Goal: Communication & Community: Participate in discussion

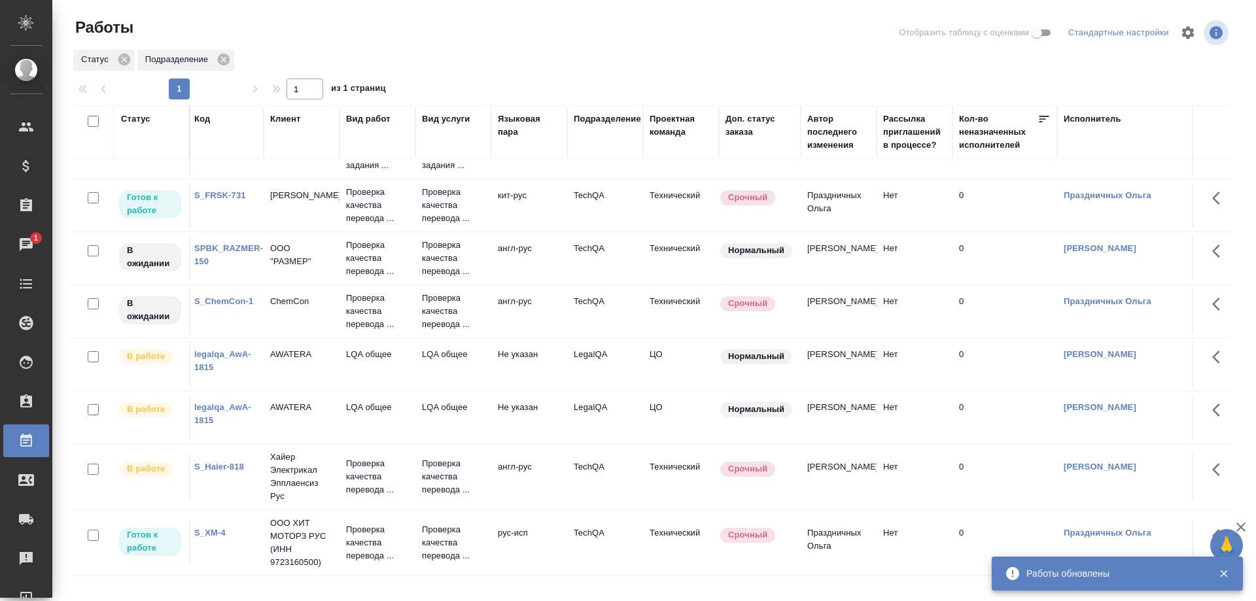
scroll to position [347, 0]
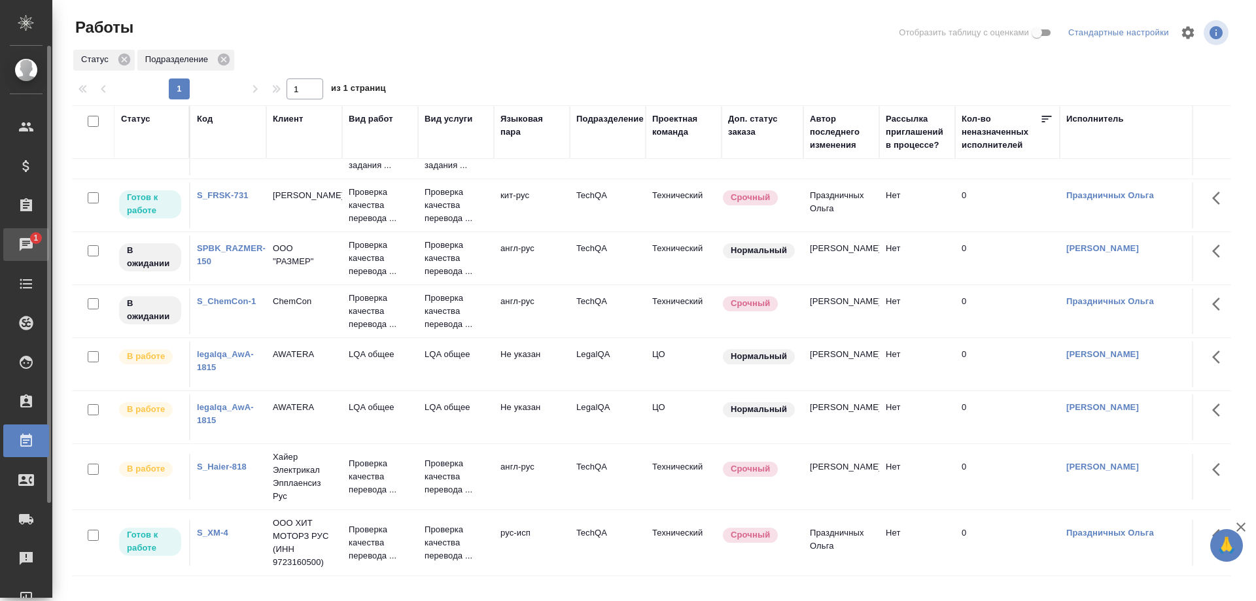
click at [14, 232] on link "1 Чаты" at bounding box center [26, 244] width 46 height 33
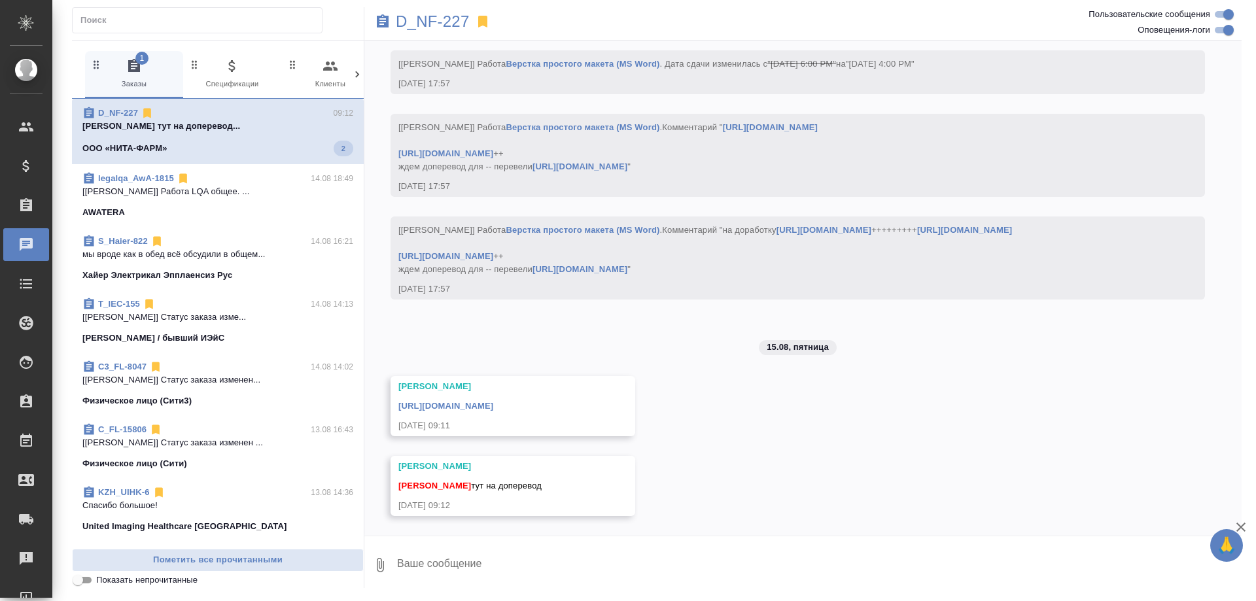
scroll to position [11318, 0]
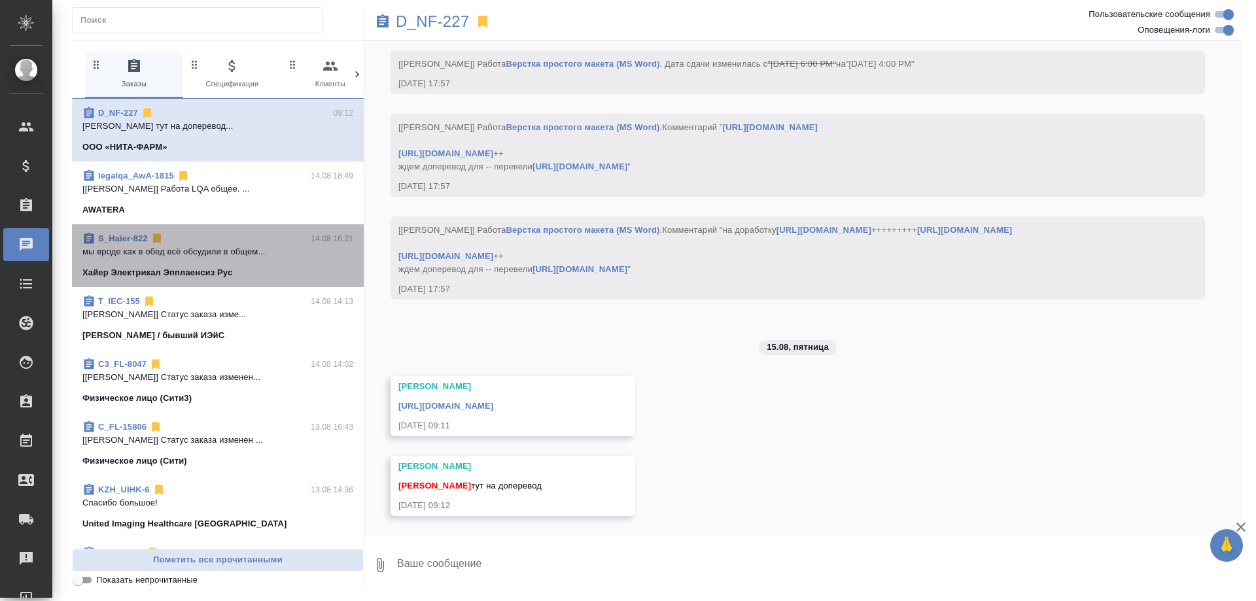
click at [126, 236] on link "S_Haier-822" at bounding box center [123, 238] width 50 height 10
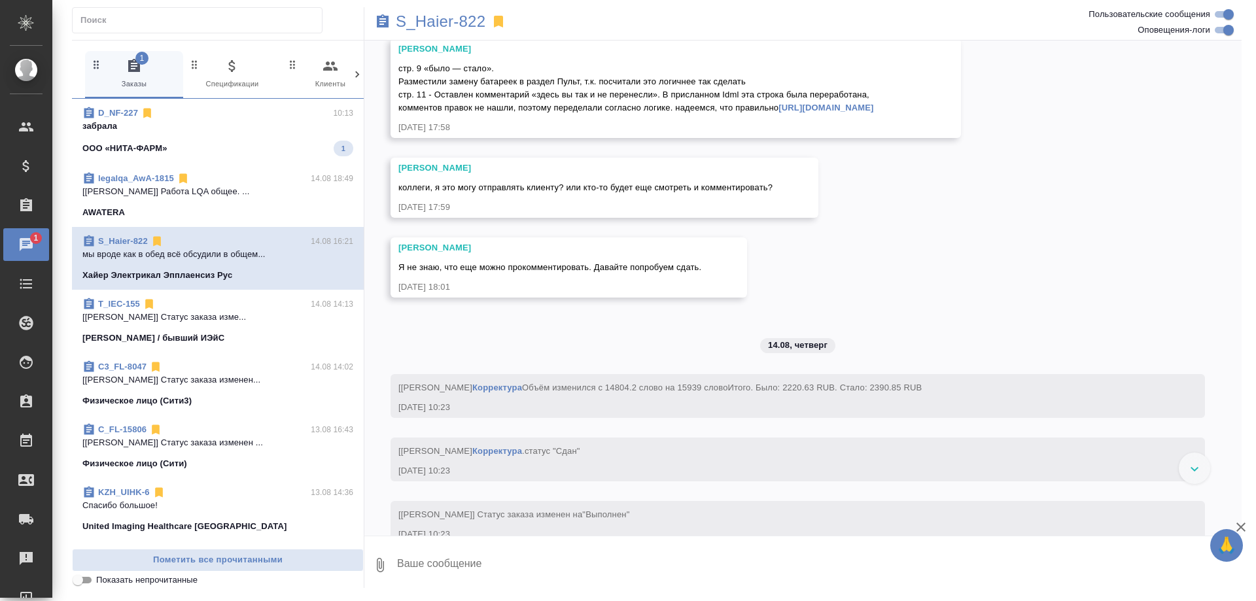
scroll to position [16721, 0]
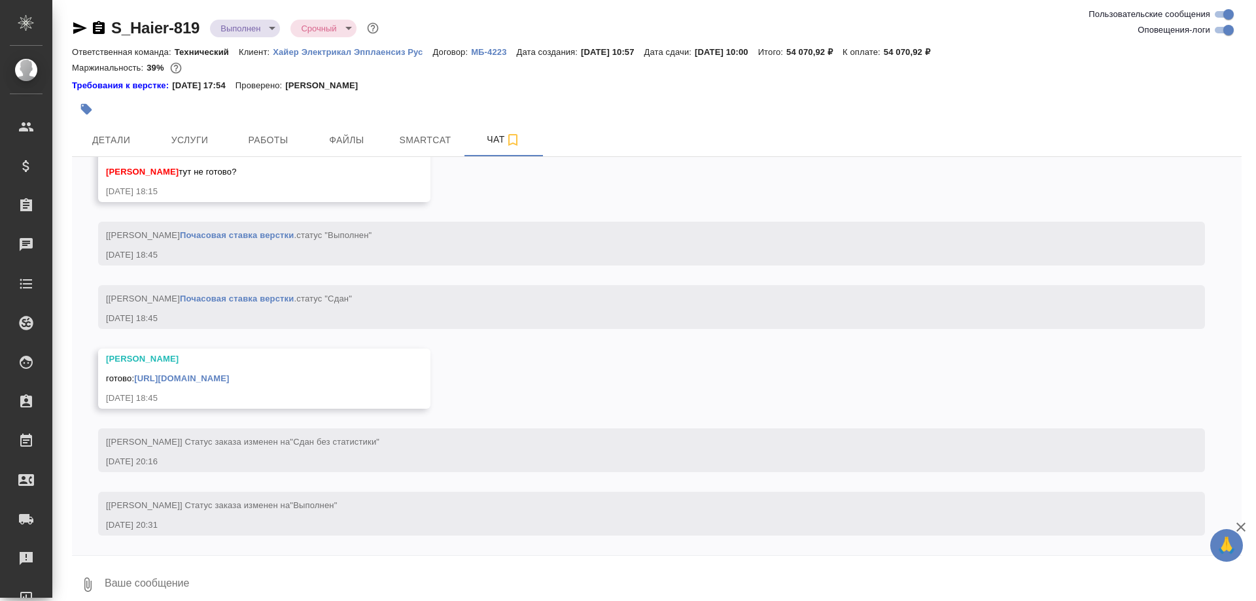
scroll to position [13539, 0]
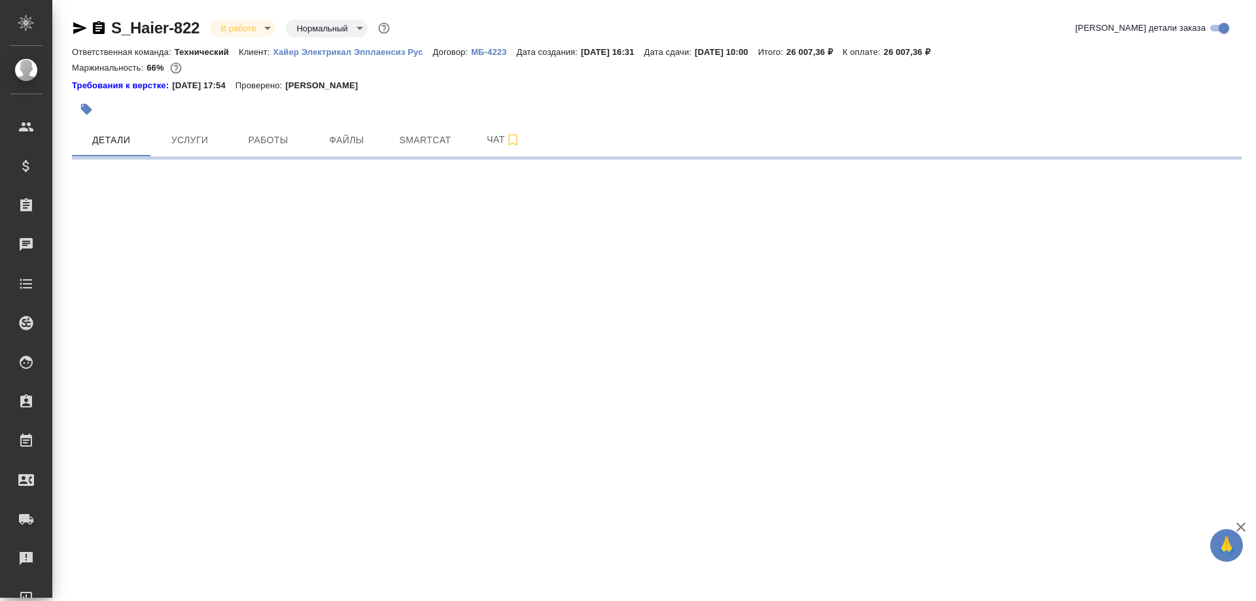
select select "RU"
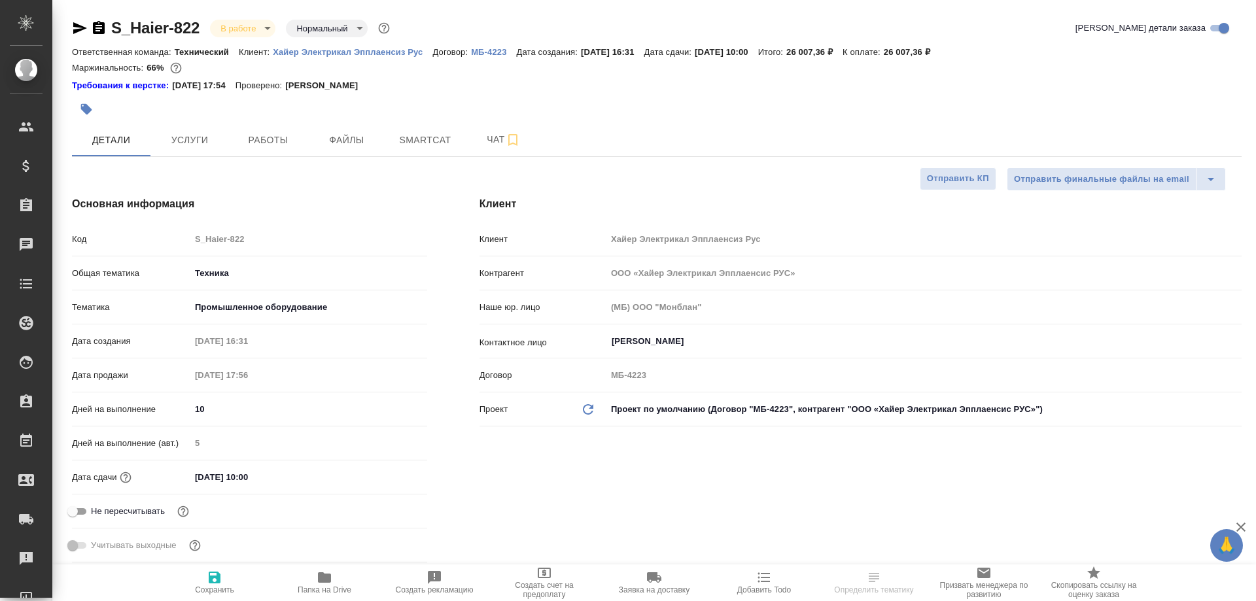
type textarea "x"
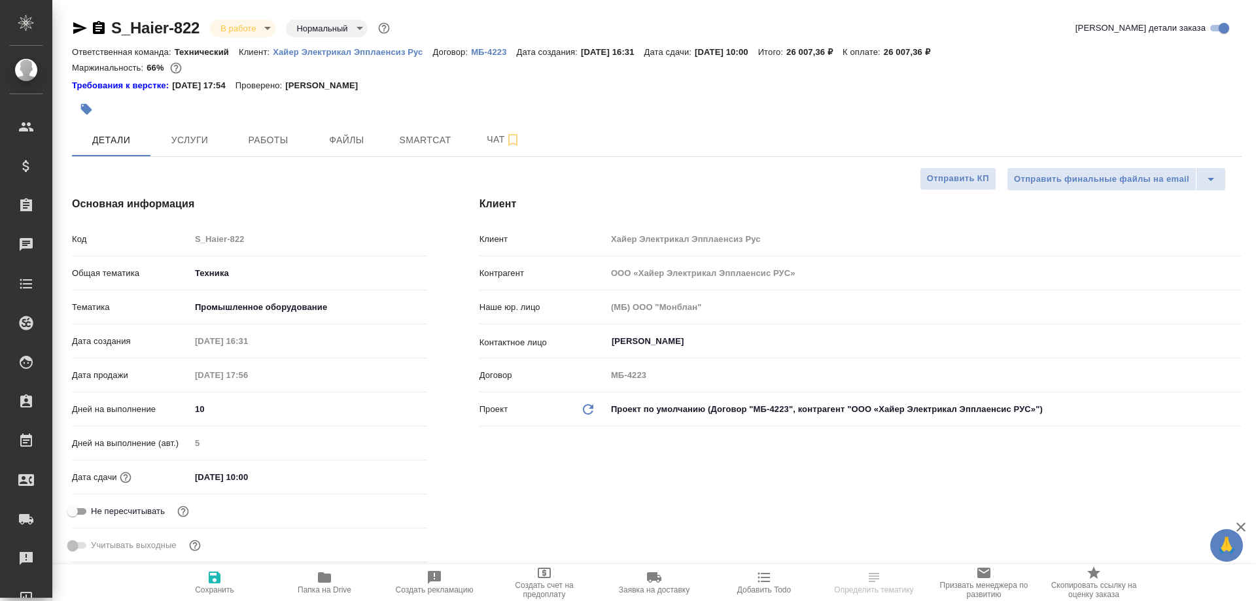
type textarea "x"
click at [362, 53] on p "Хайер Электрикал Эпплаенсиз Рус" at bounding box center [353, 52] width 160 height 10
type textarea "x"
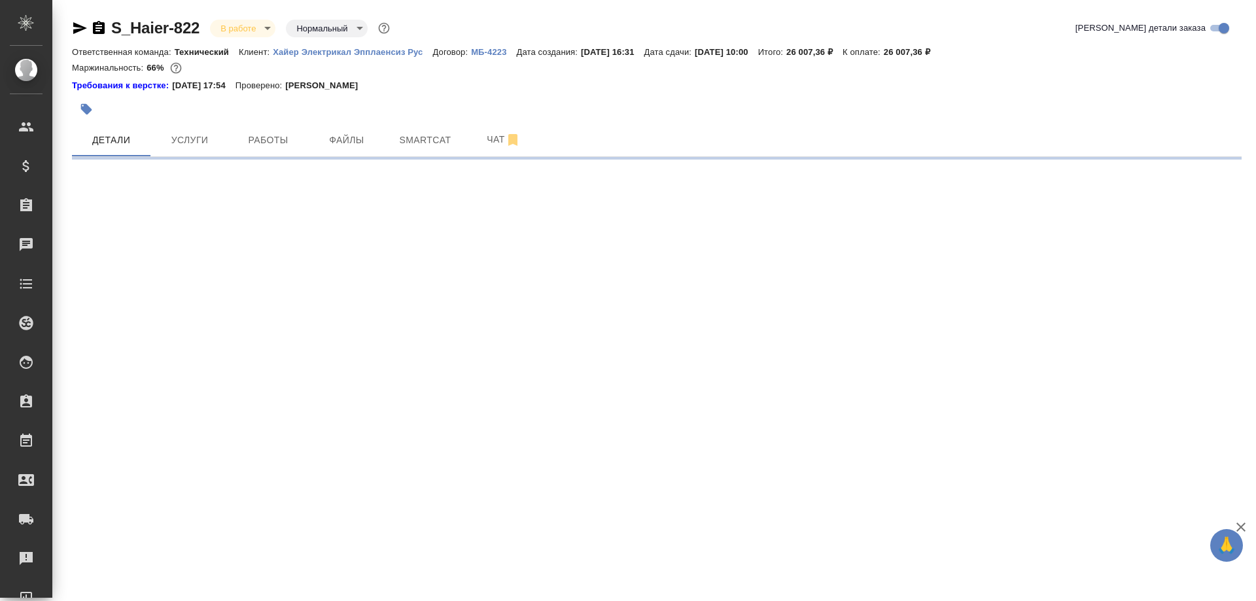
select select "RU"
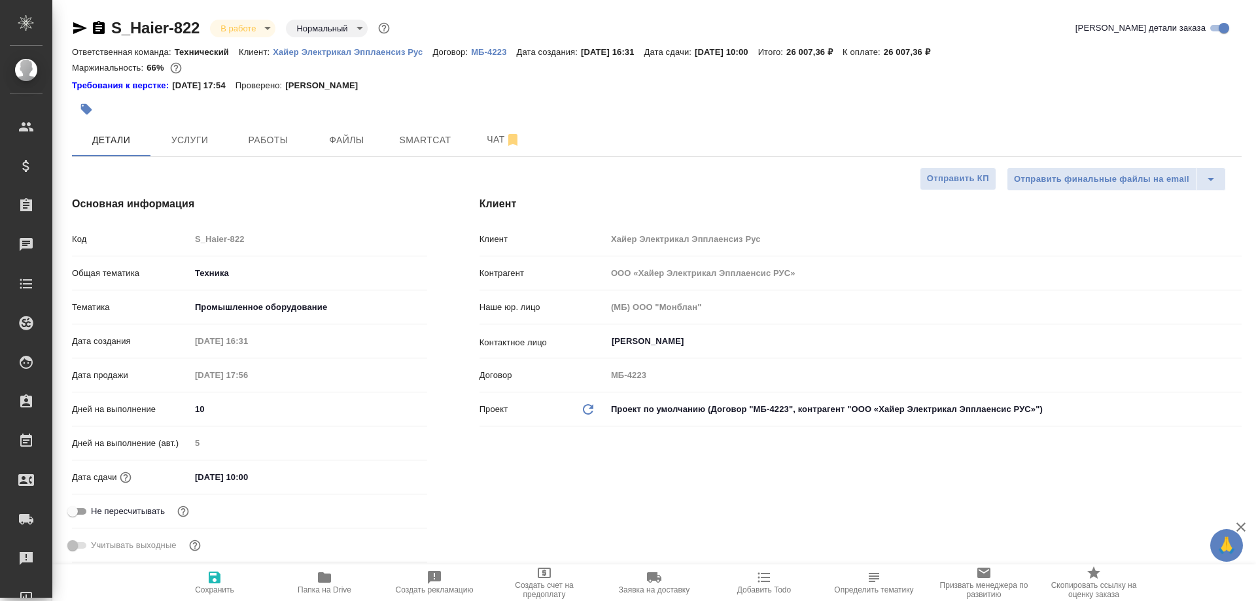
type textarea "x"
click at [274, 139] on span "Работы" at bounding box center [268, 140] width 63 height 16
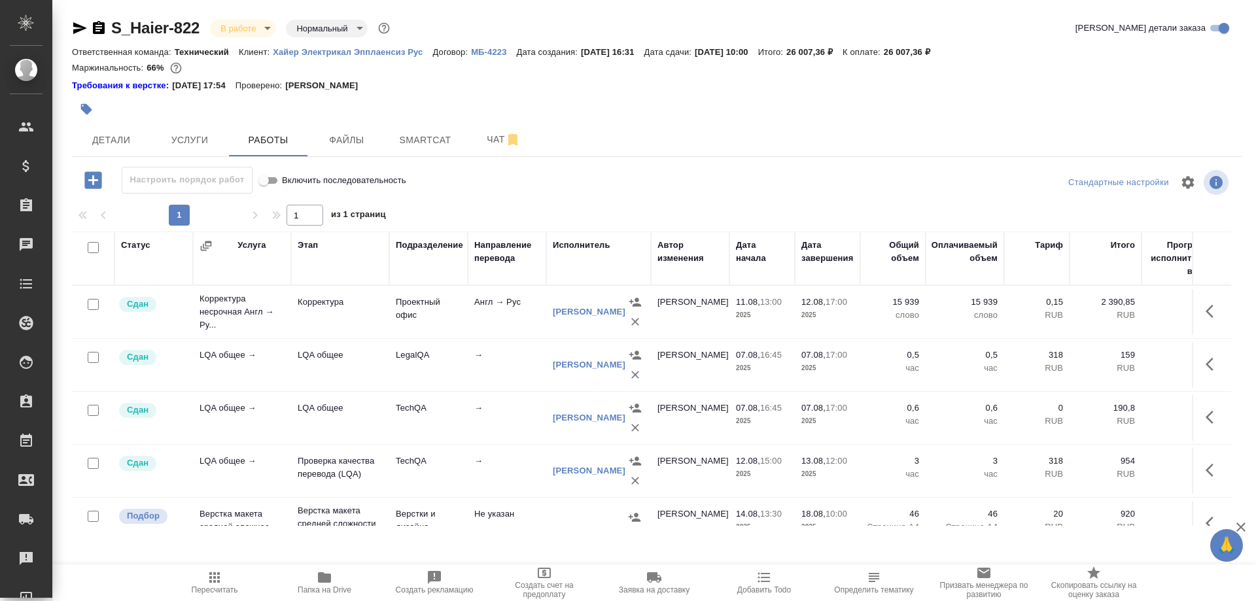
click at [222, 575] on icon "button" at bounding box center [215, 578] width 16 height 16
click at [476, 145] on span "Чат" at bounding box center [503, 139] width 63 height 16
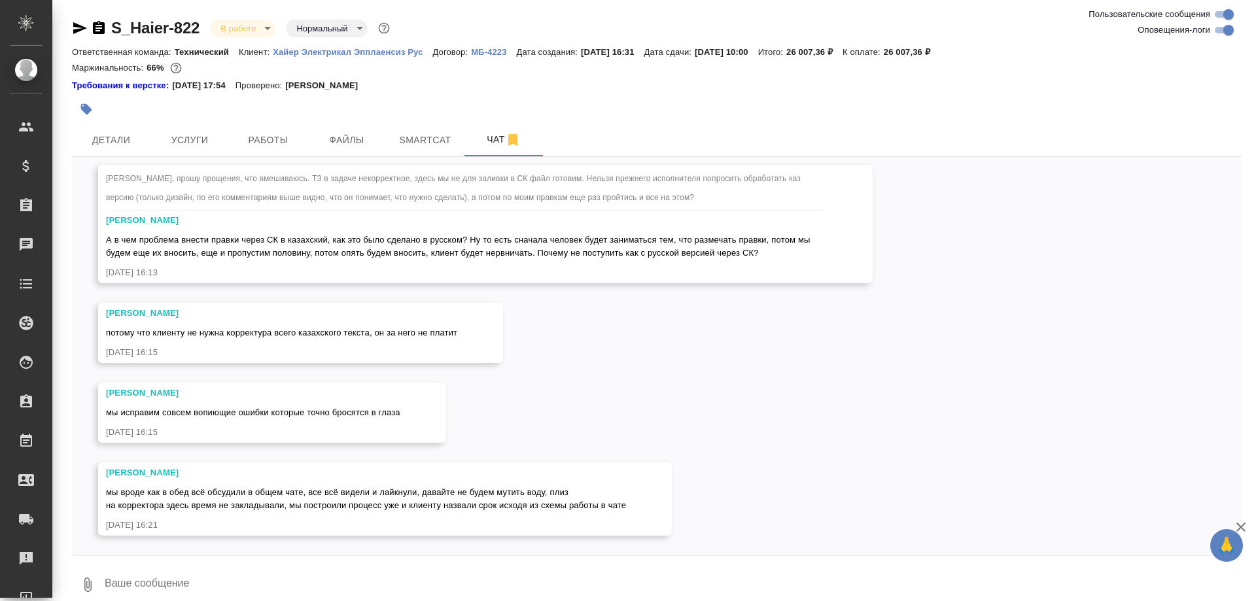
scroll to position [23270, 0]
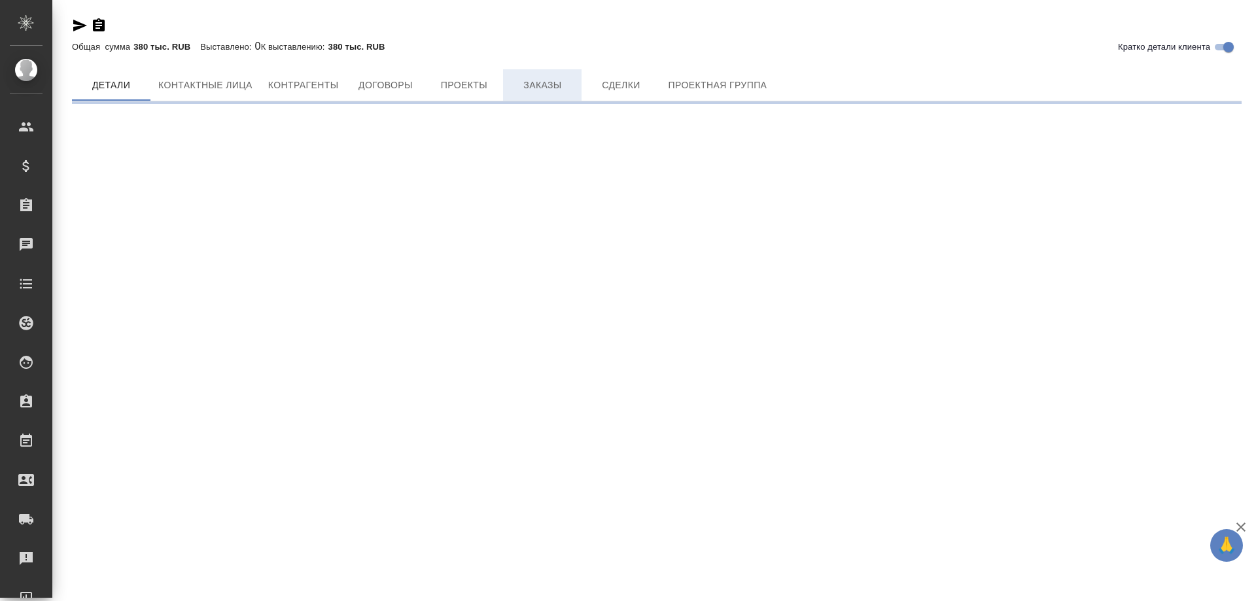
click at [546, 89] on div "Кратко детали клиента Общая сумма 380 тыс. RUB Выставлено: 0 К выставлению: 380…" at bounding box center [657, 55] width 1184 height 111
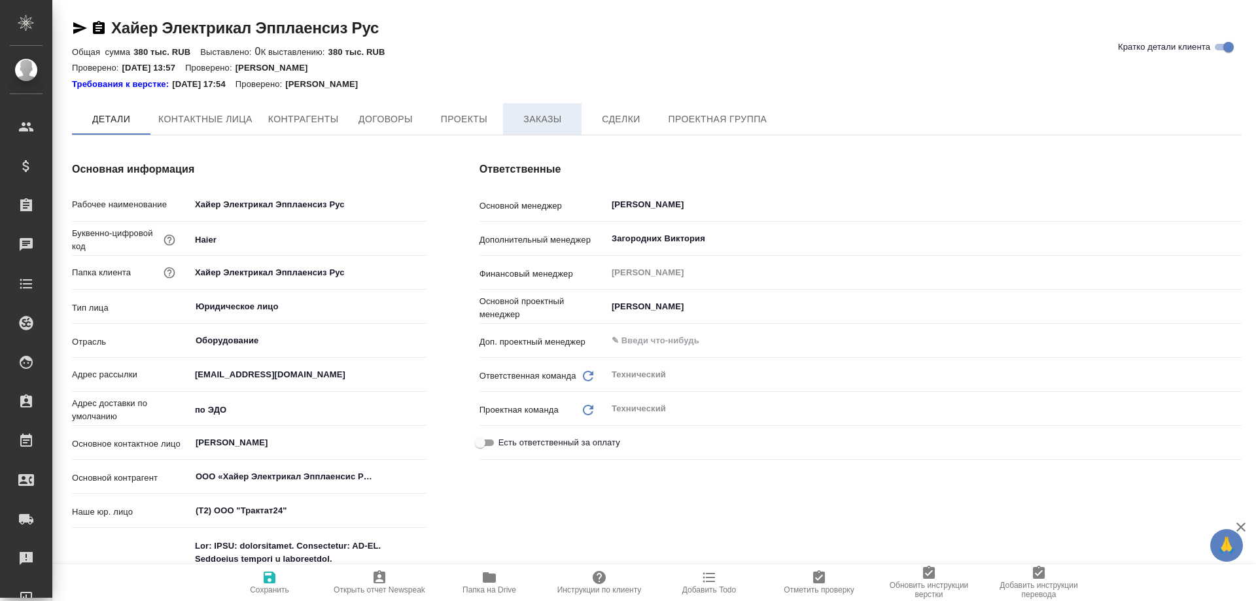
type textarea "x"
click at [537, 121] on span "Заказы" at bounding box center [542, 120] width 63 height 16
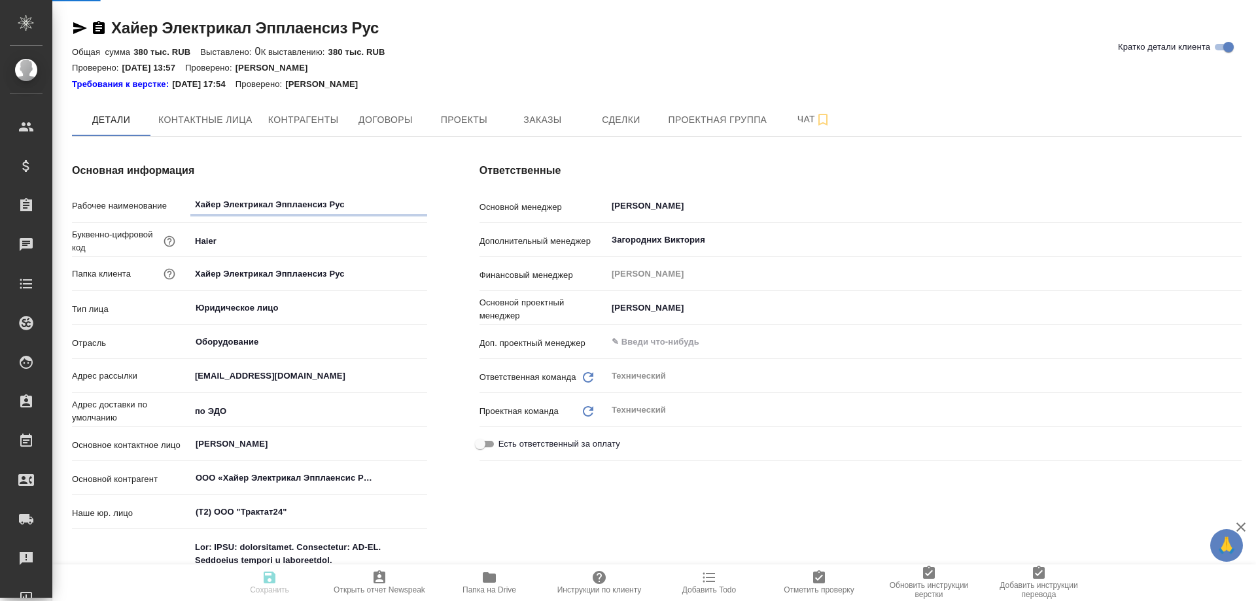
type textarea "x"
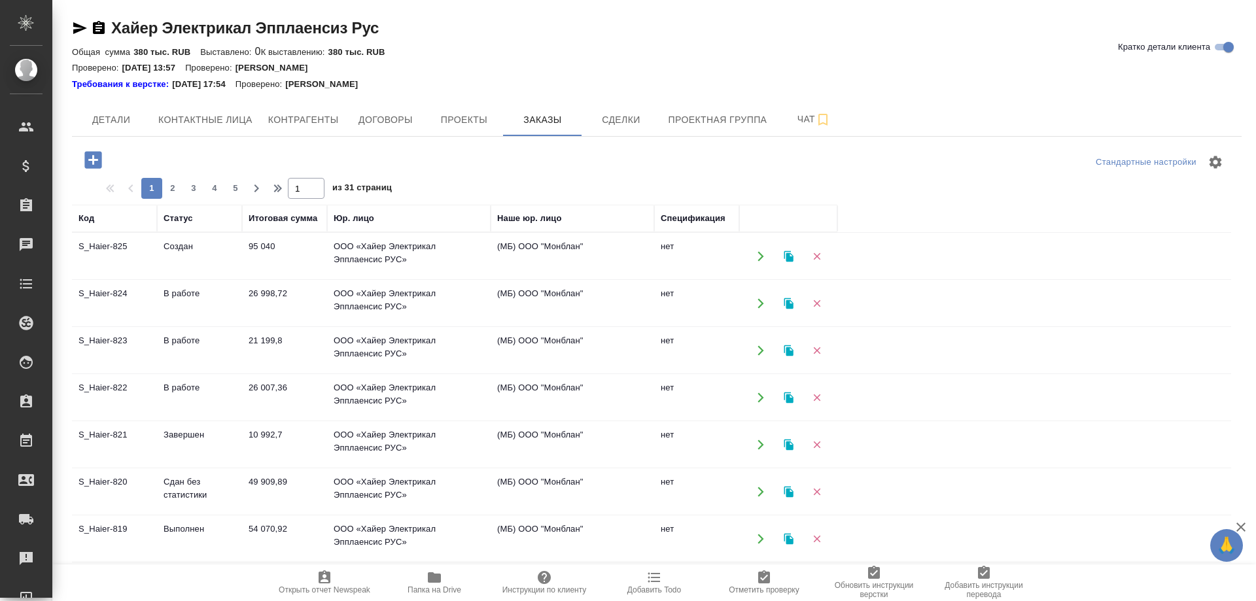
click at [103, 279] on td "S_Haier-823" at bounding box center [114, 256] width 85 height 46
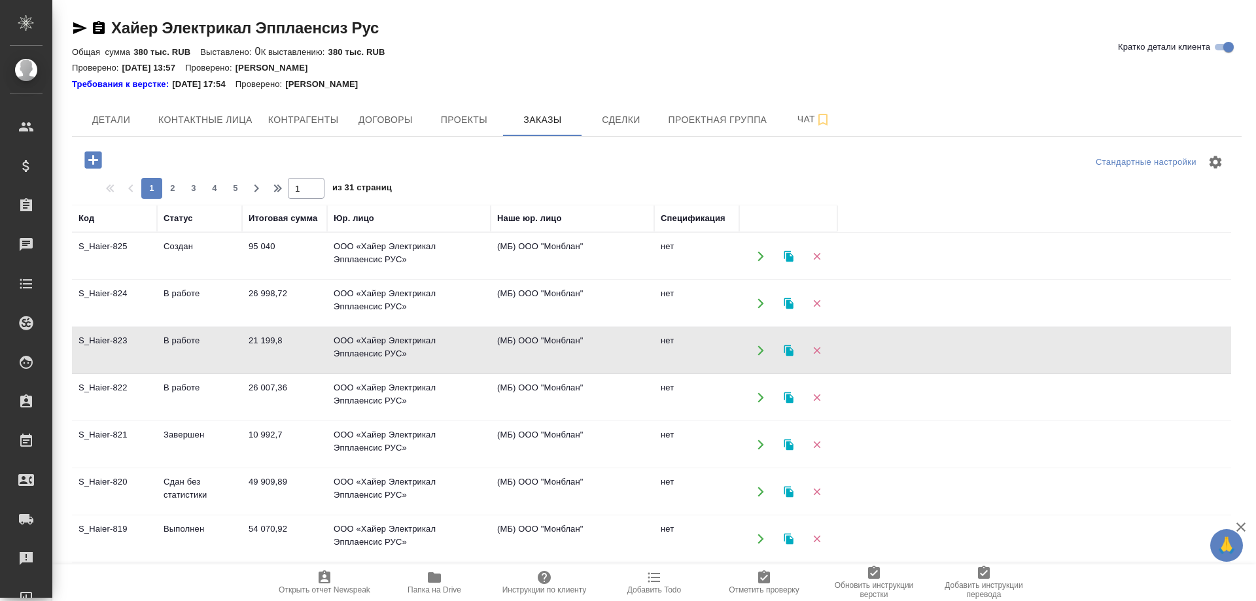
click at [103, 279] on td "S_Haier-823" at bounding box center [114, 256] width 85 height 46
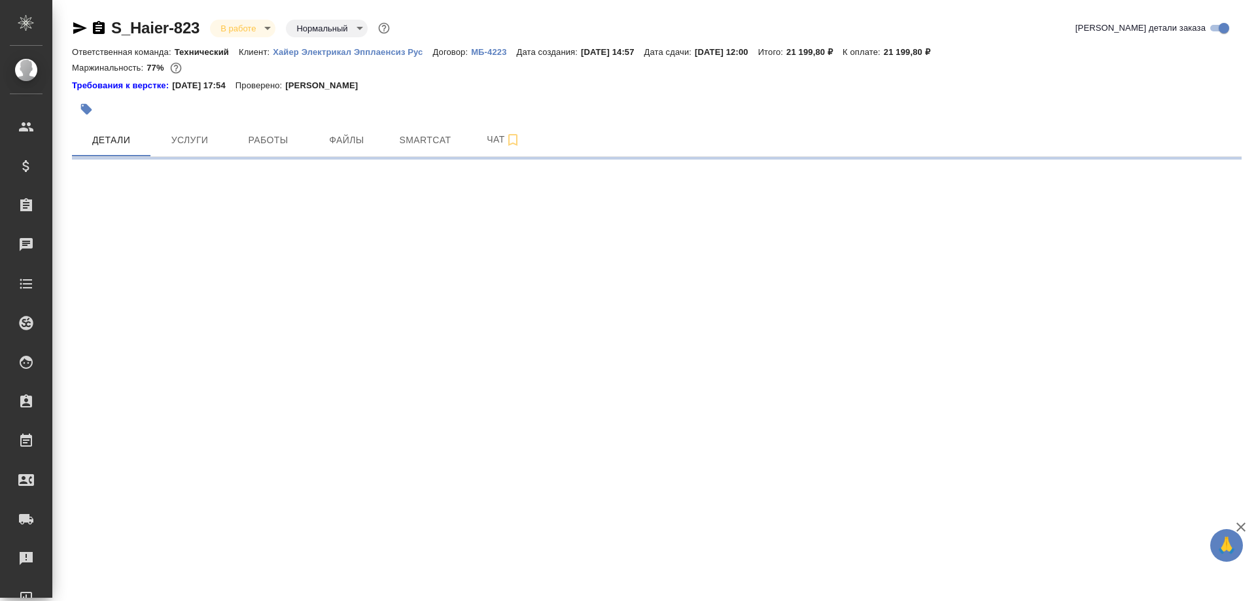
select select "RU"
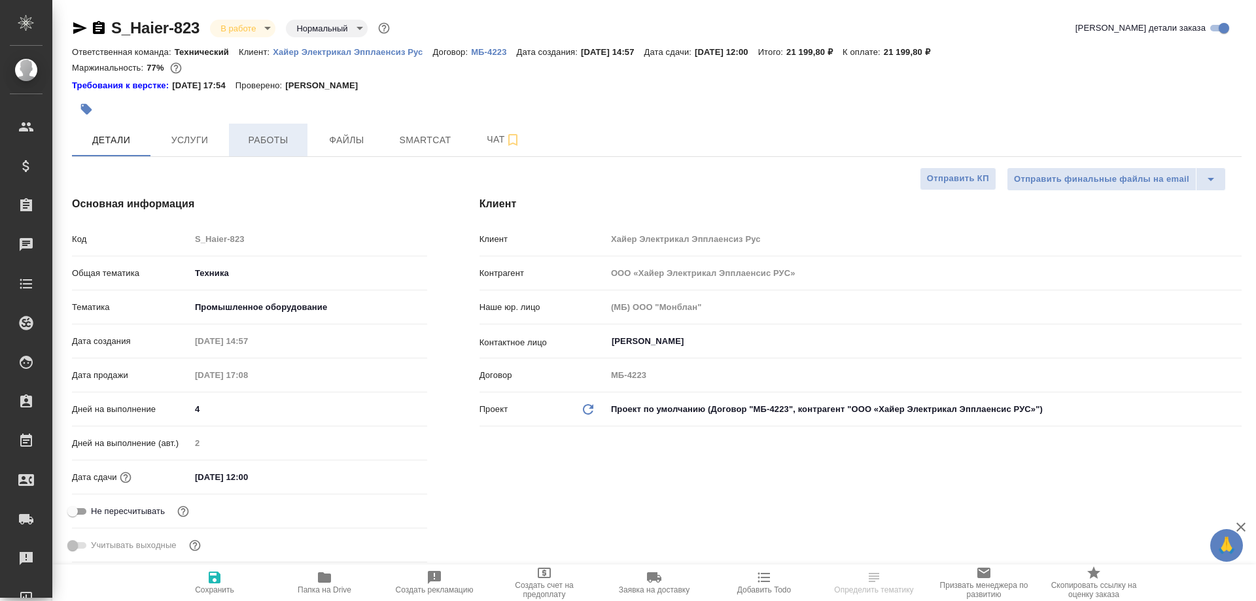
type textarea "x"
click at [271, 146] on span "Работы" at bounding box center [268, 140] width 63 height 16
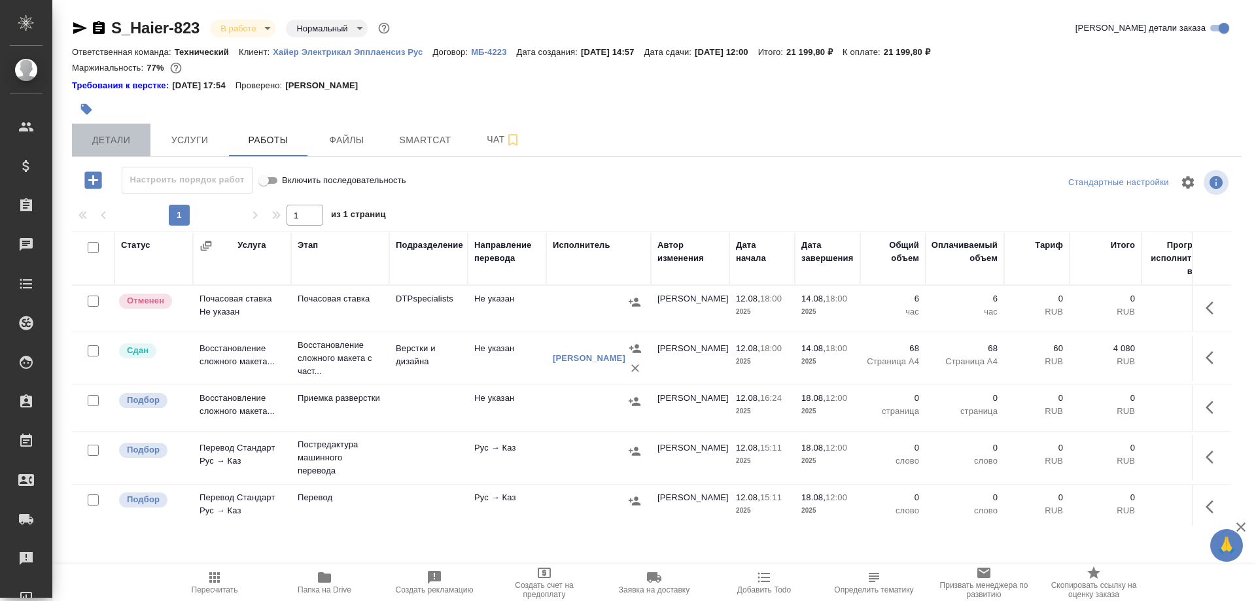
click at [114, 138] on span "Детали" at bounding box center [111, 140] width 63 height 16
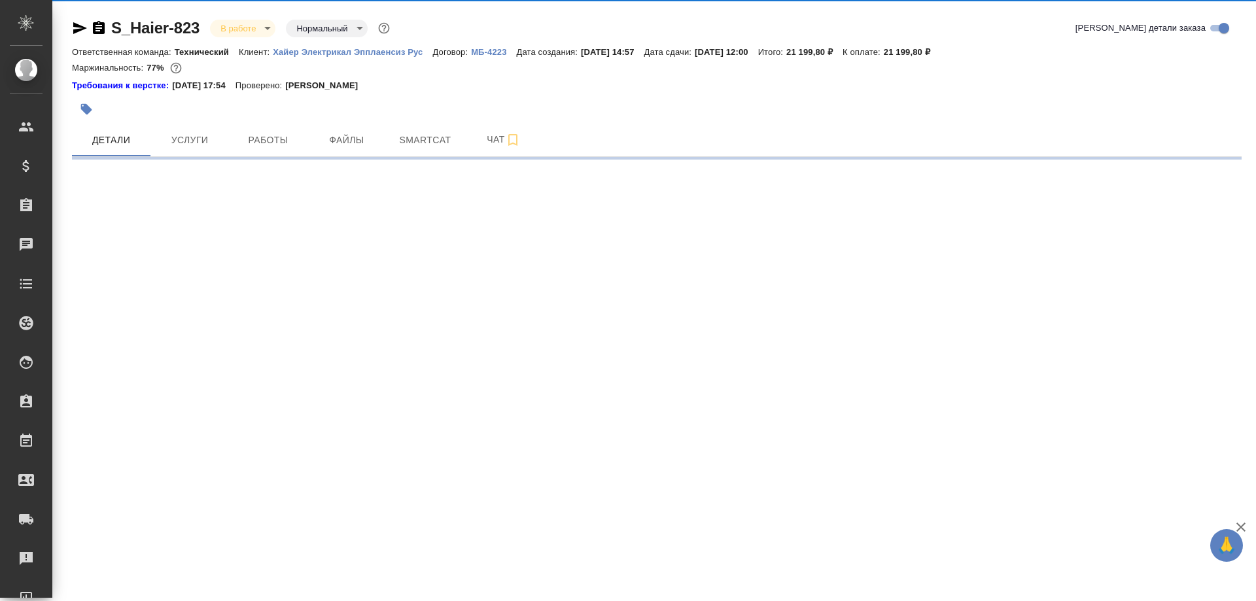
select select "RU"
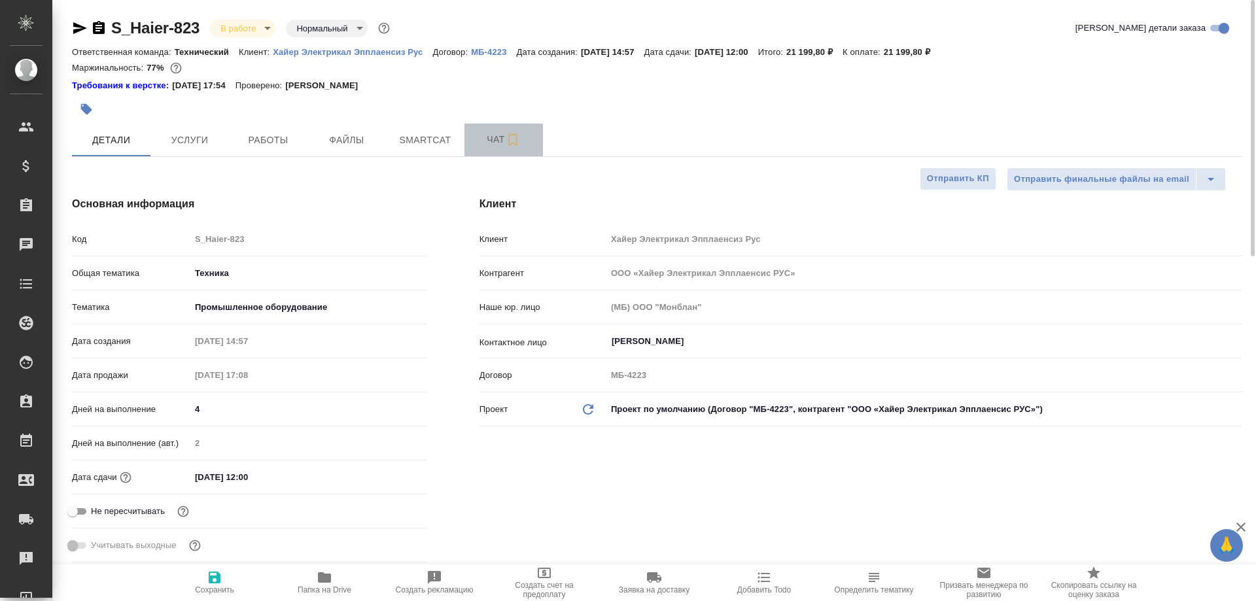
click at [484, 141] on span "Чат" at bounding box center [503, 139] width 63 height 16
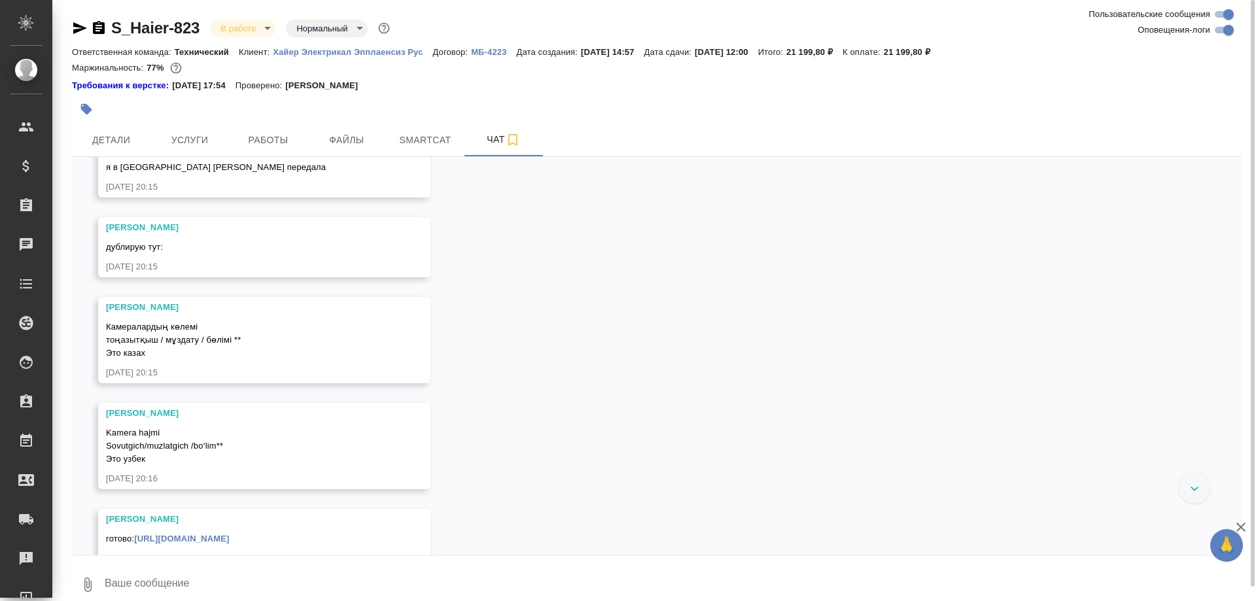
scroll to position [6503, 0]
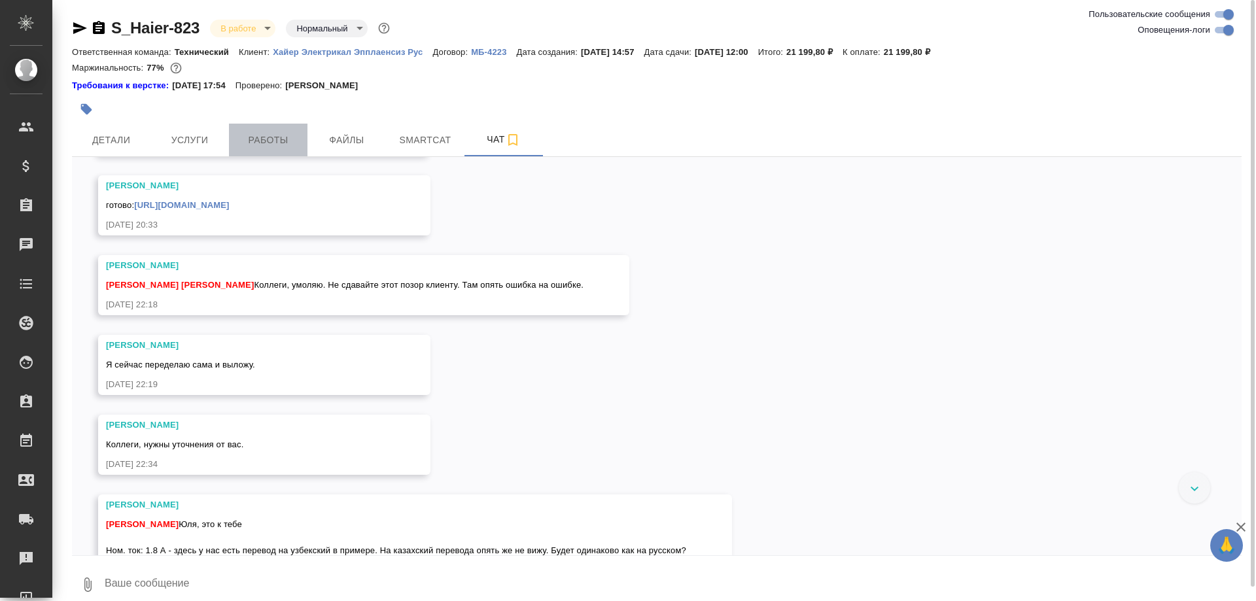
click at [255, 132] on button "Работы" at bounding box center [268, 140] width 78 height 33
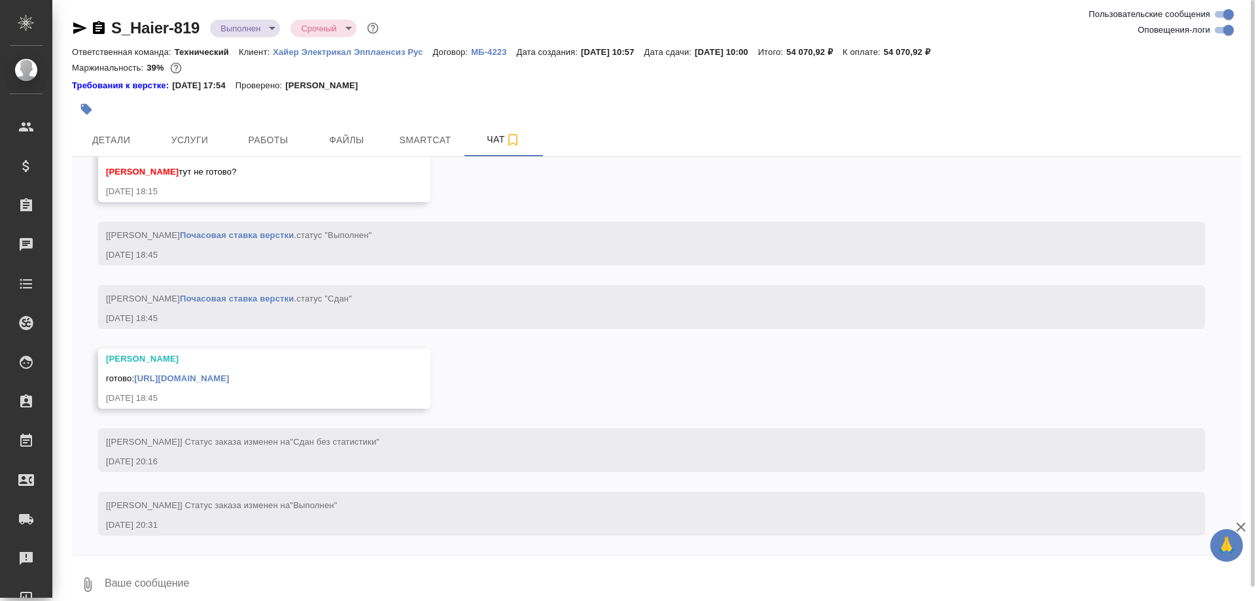
scroll to position [13539, 0]
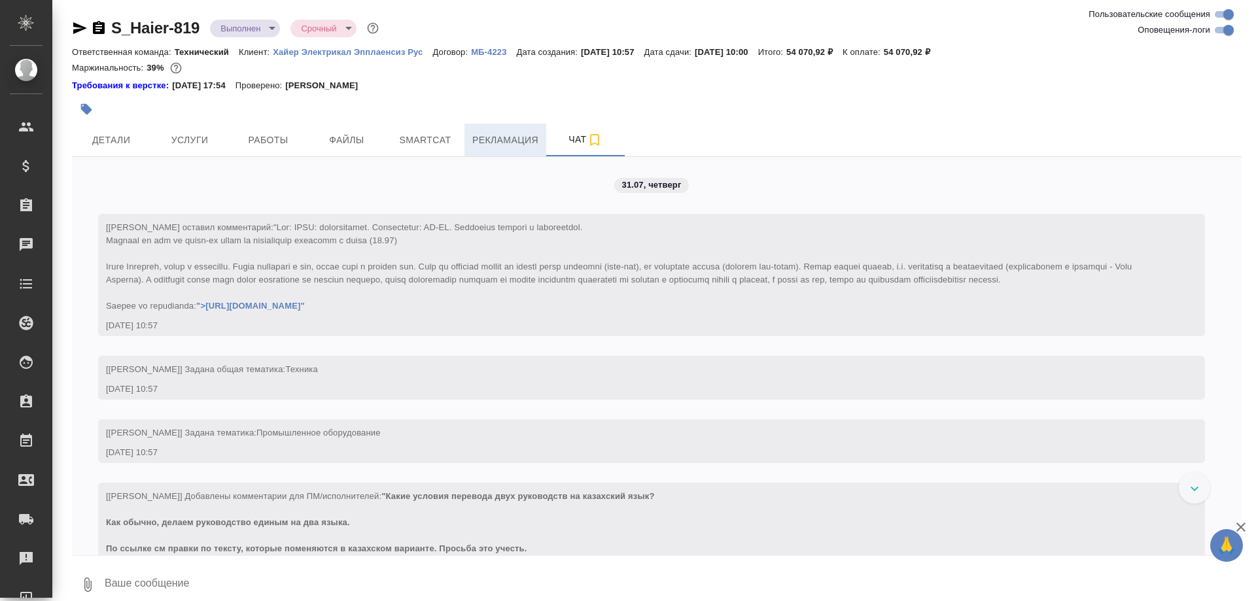
click at [475, 139] on span "Рекламация" at bounding box center [505, 140] width 66 height 16
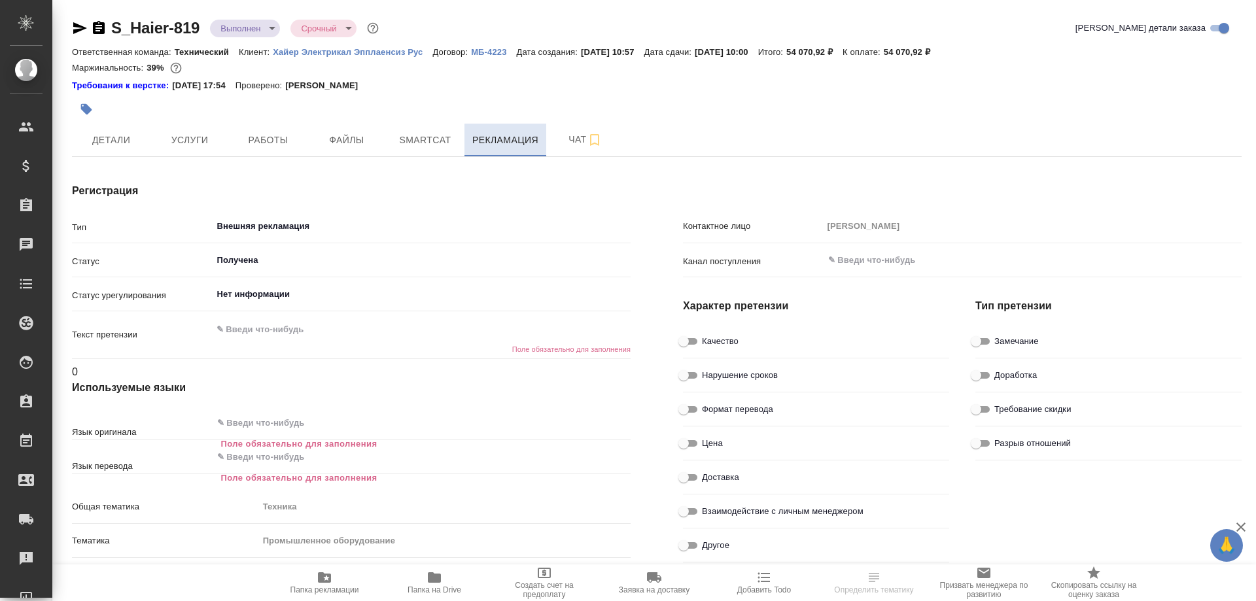
type textarea "x"
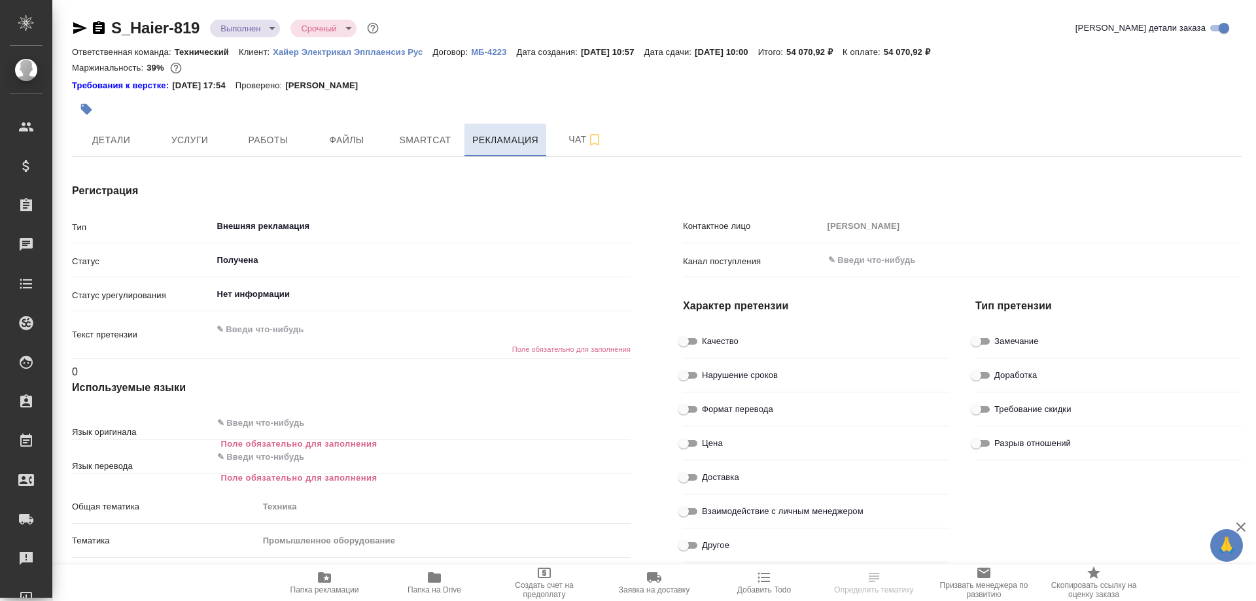
type textarea "x"
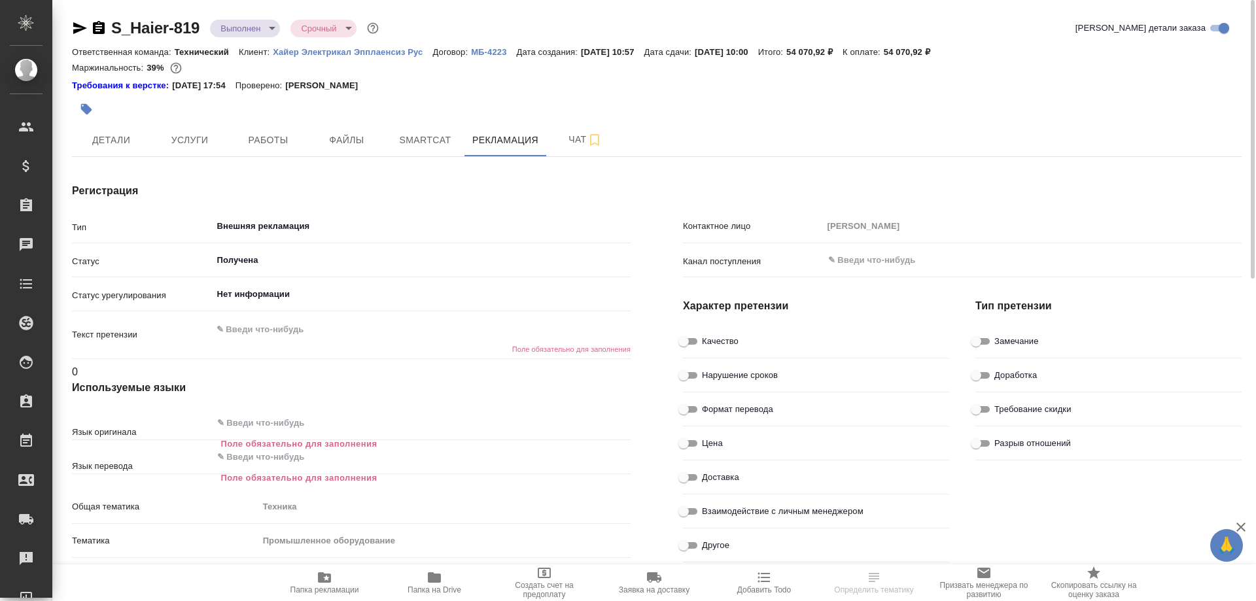
type textarea "x"
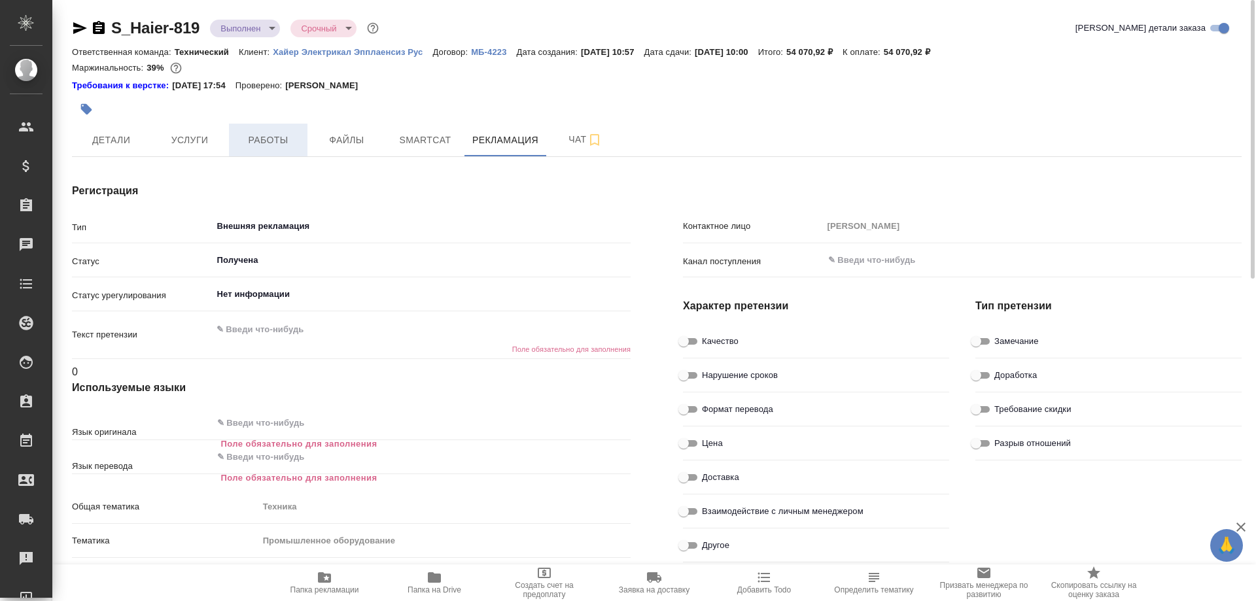
click at [277, 139] on span "Работы" at bounding box center [268, 140] width 63 height 16
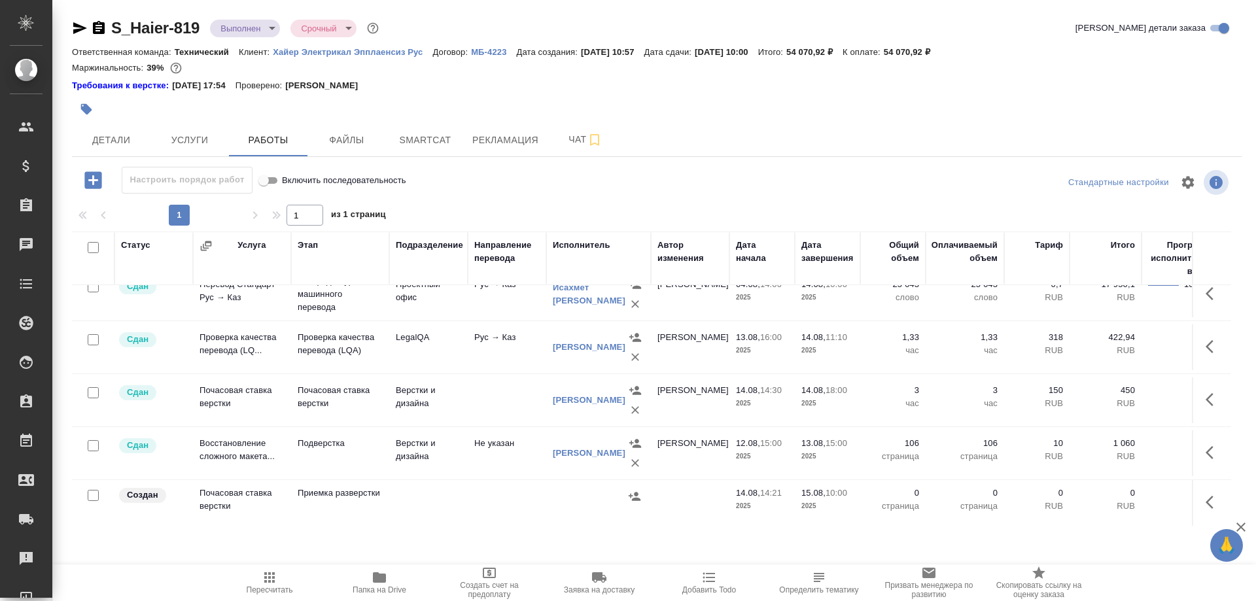
scroll to position [71, 0]
click at [346, 141] on span "Файлы" at bounding box center [346, 140] width 63 height 16
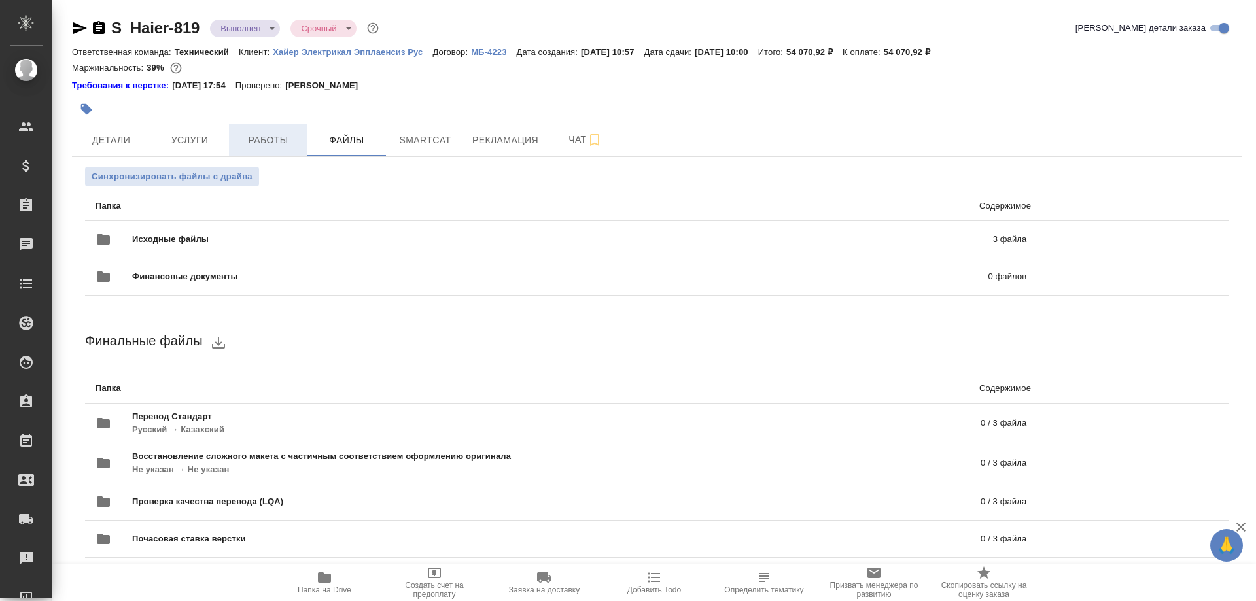
click at [269, 144] on span "Работы" at bounding box center [268, 140] width 63 height 16
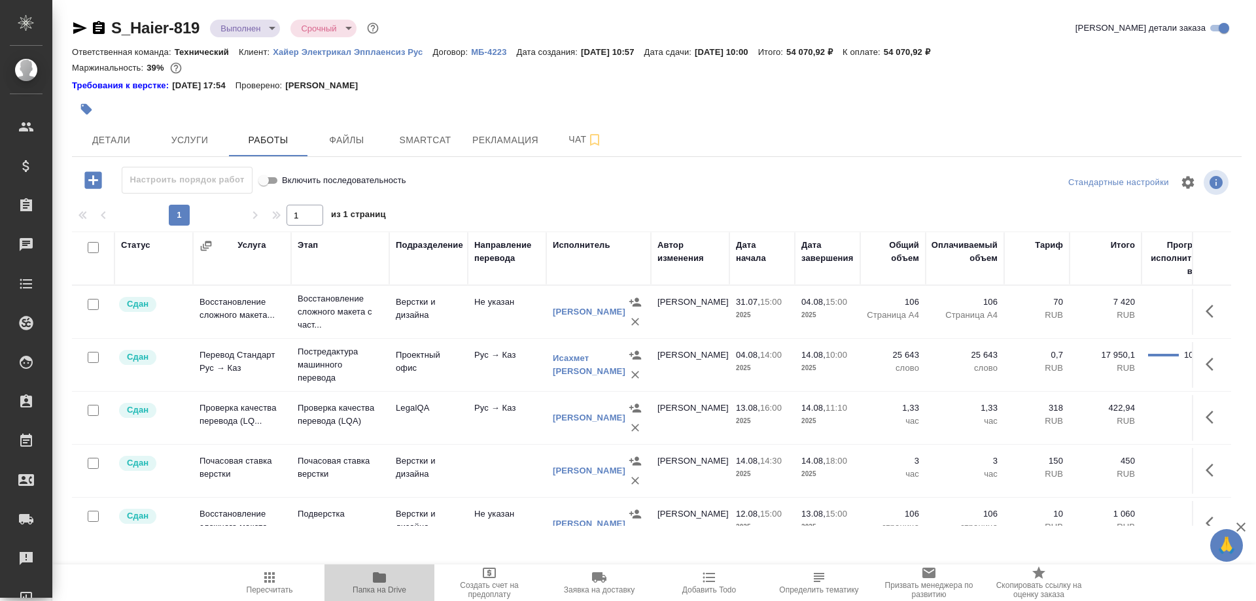
click at [380, 582] on icon "button" at bounding box center [379, 577] width 13 height 10
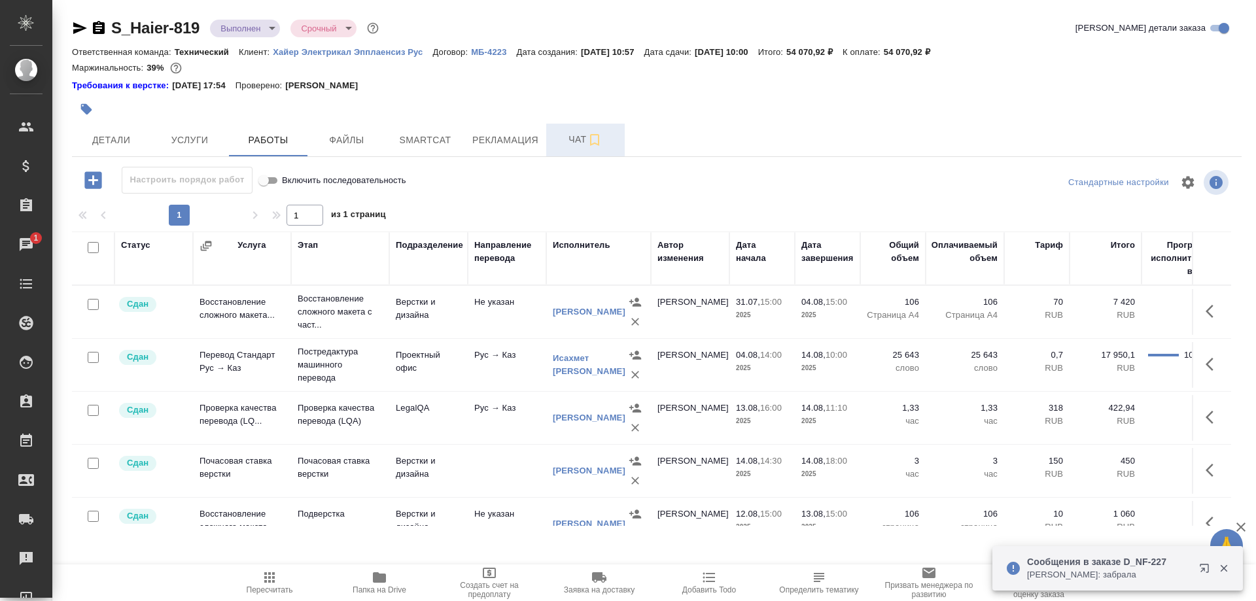
click at [564, 143] on span "Чат" at bounding box center [585, 139] width 63 height 16
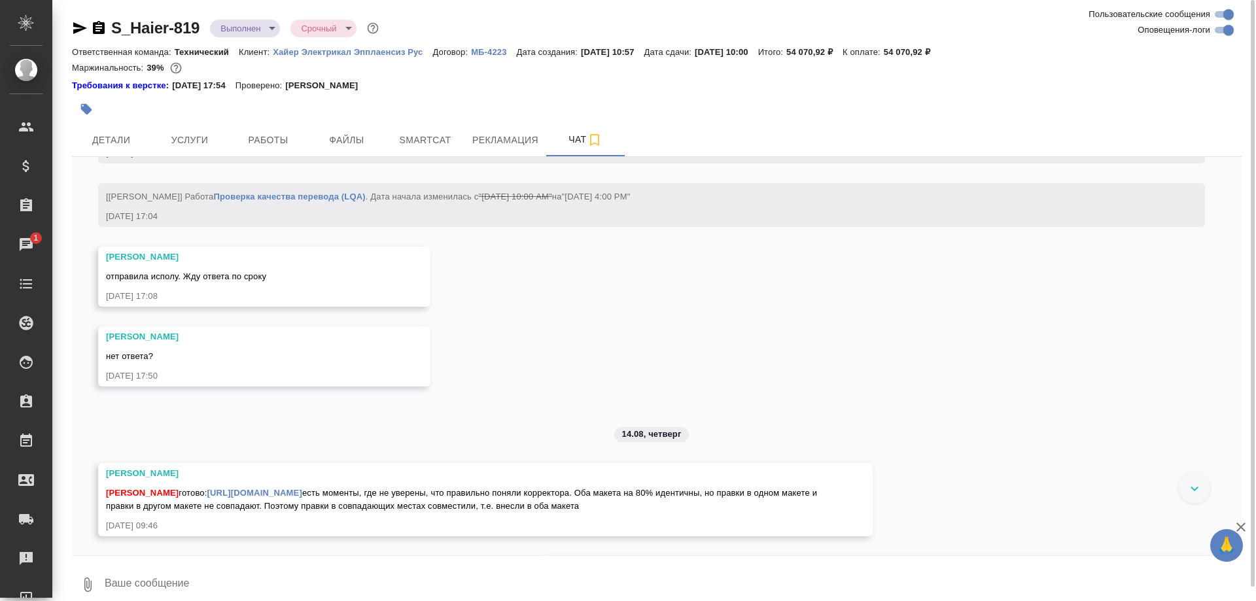
scroll to position [8114, 0]
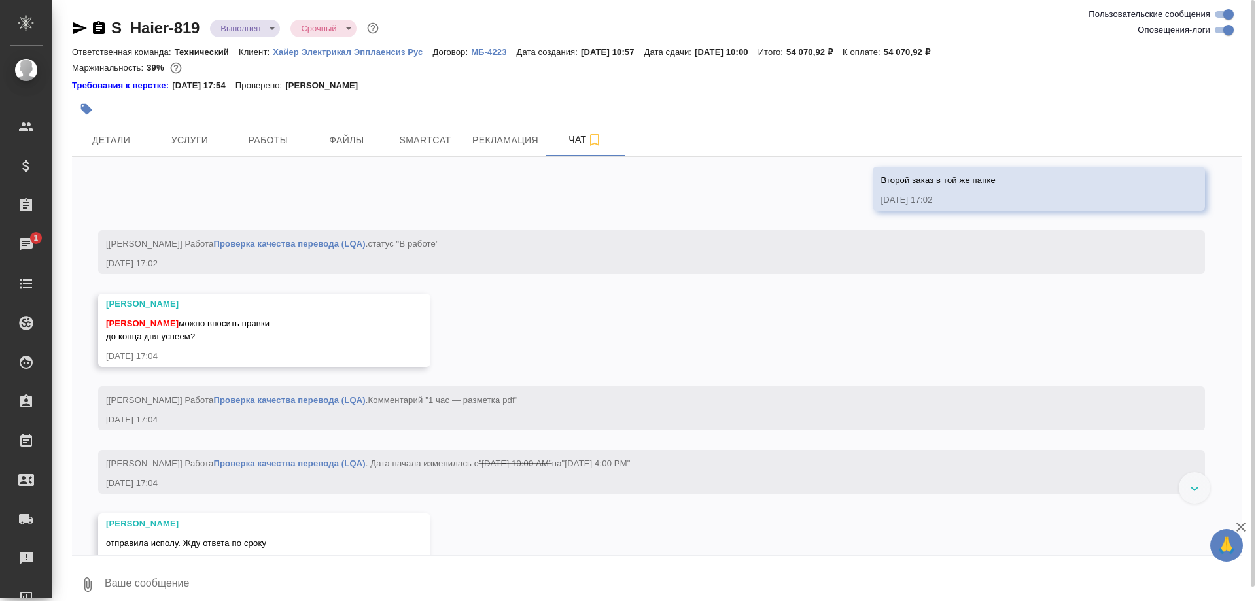
click at [974, 122] on link "[URL][DOMAIN_NAME]." at bounding box center [1022, 117] width 97 height 10
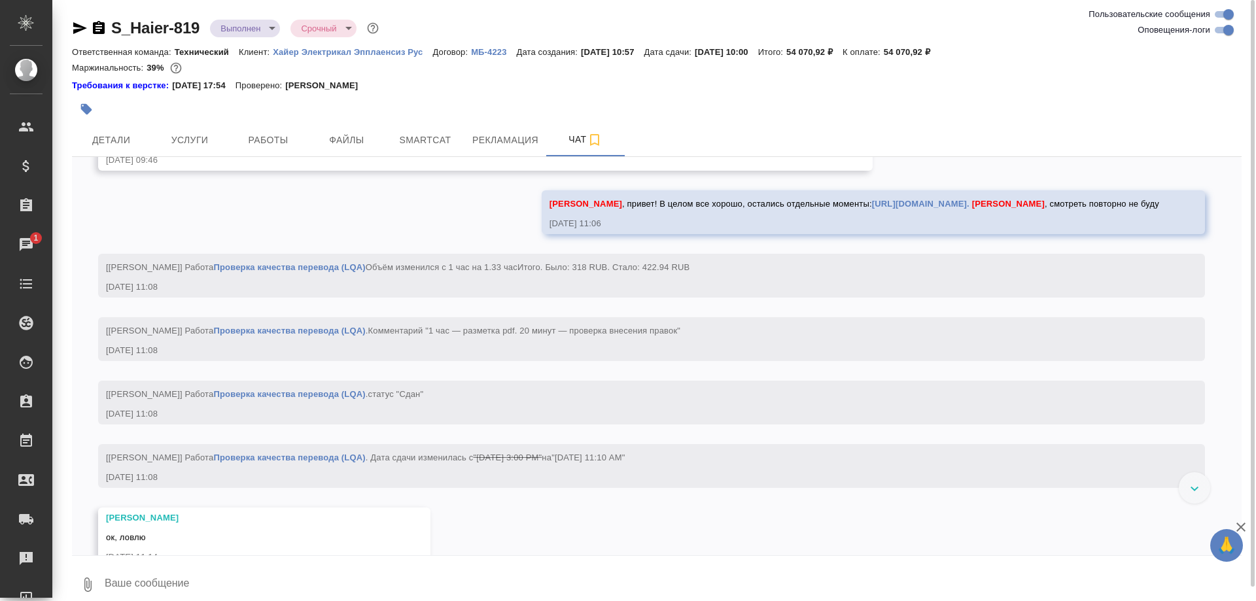
scroll to position [8781, 0]
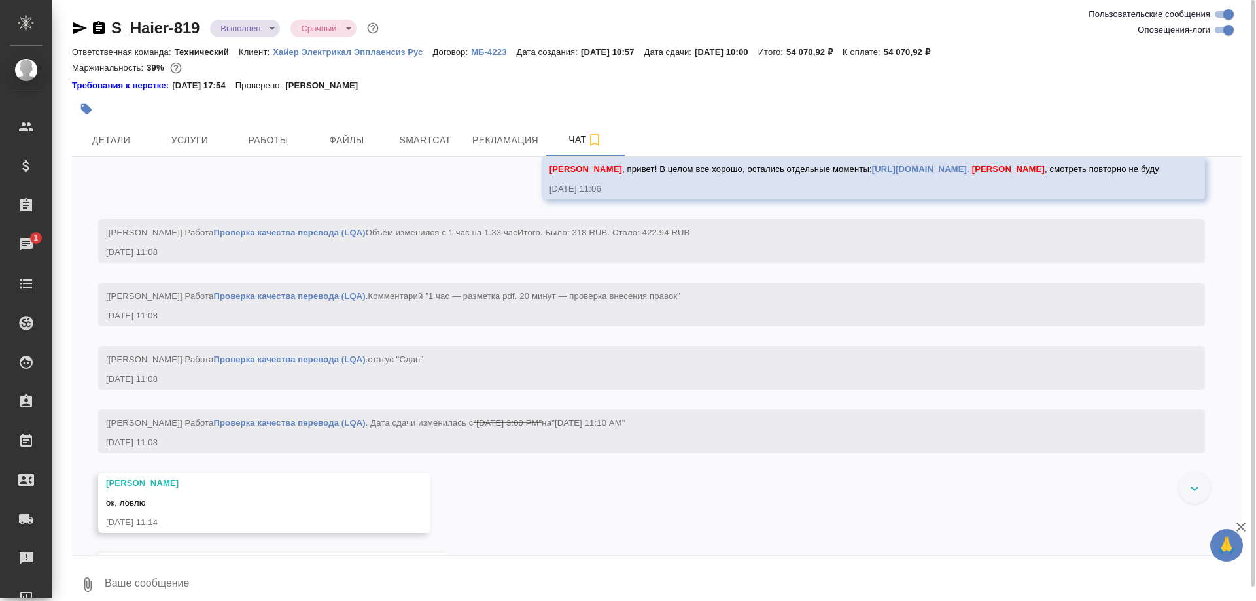
click at [302, 97] on link "[URL][DOMAIN_NAME]" at bounding box center [254, 93] width 95 height 10
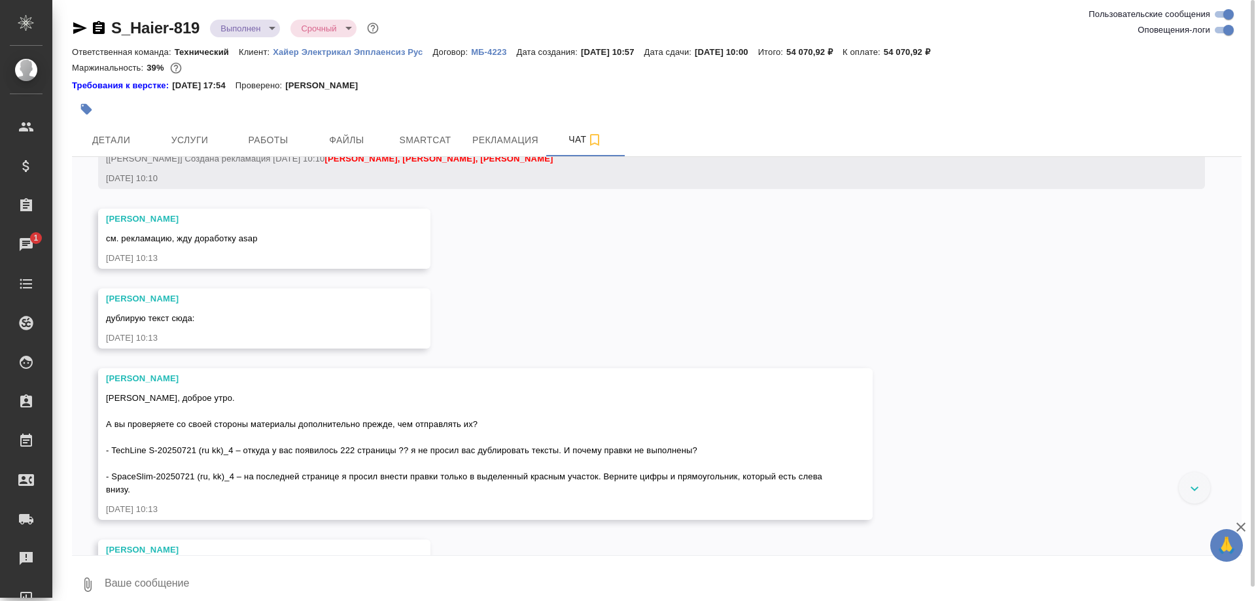
scroll to position [13584, 0]
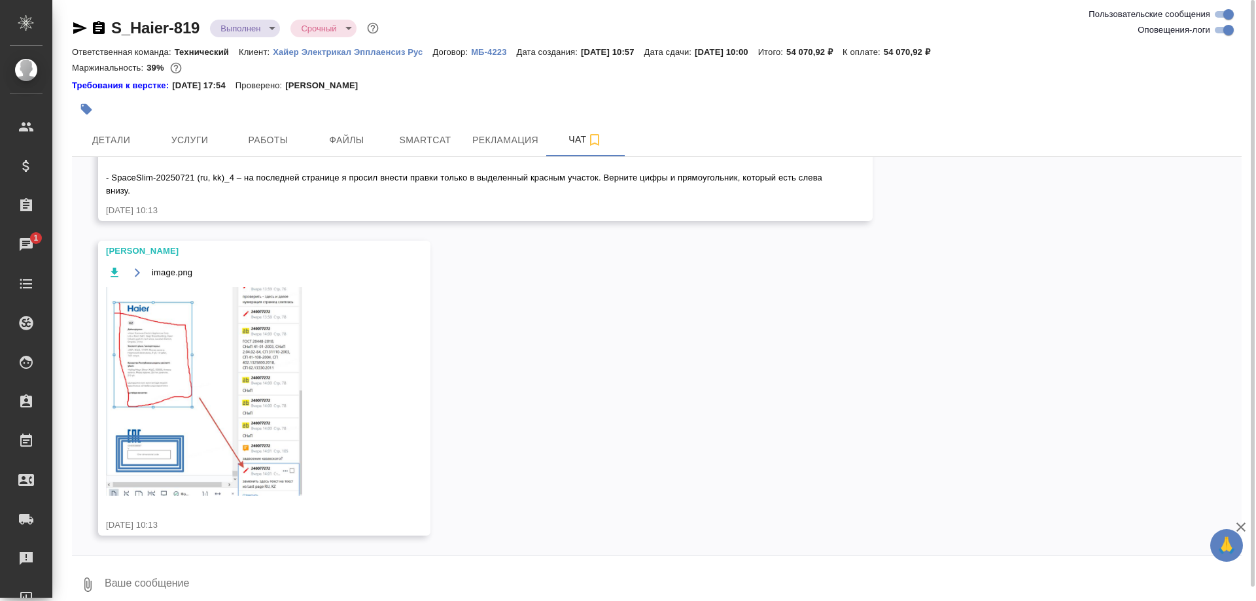
scroll to position [14317, 0]
click at [275, 133] on span "Работы" at bounding box center [268, 140] width 63 height 16
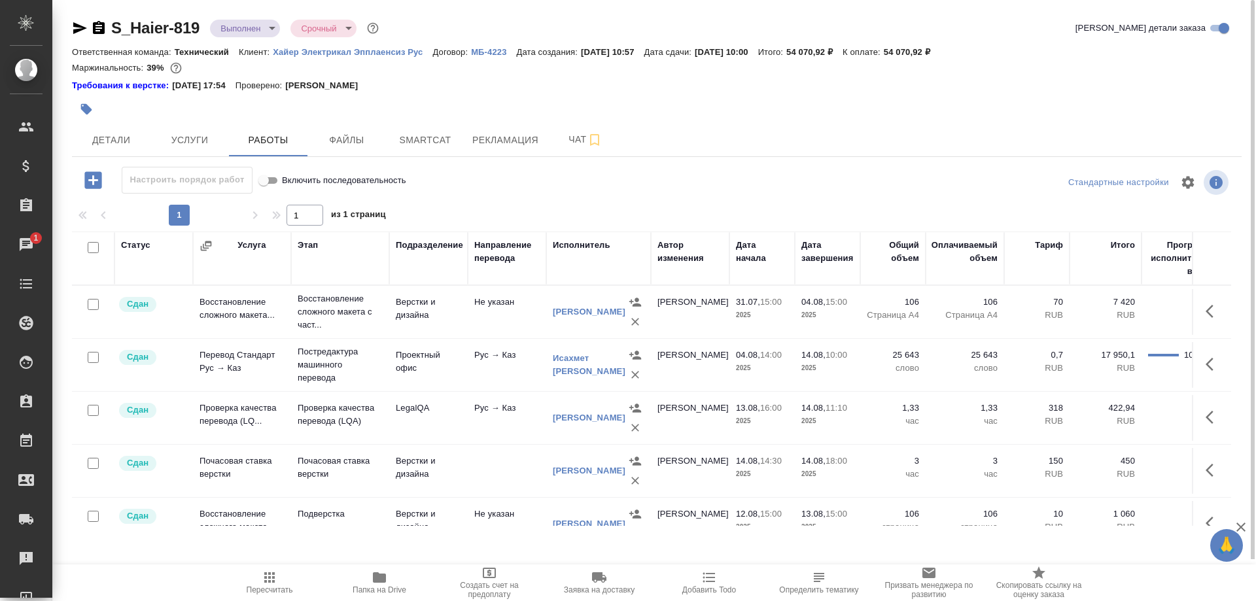
click at [564, 317] on div "[PERSON_NAME]" at bounding box center [589, 311] width 73 height 13
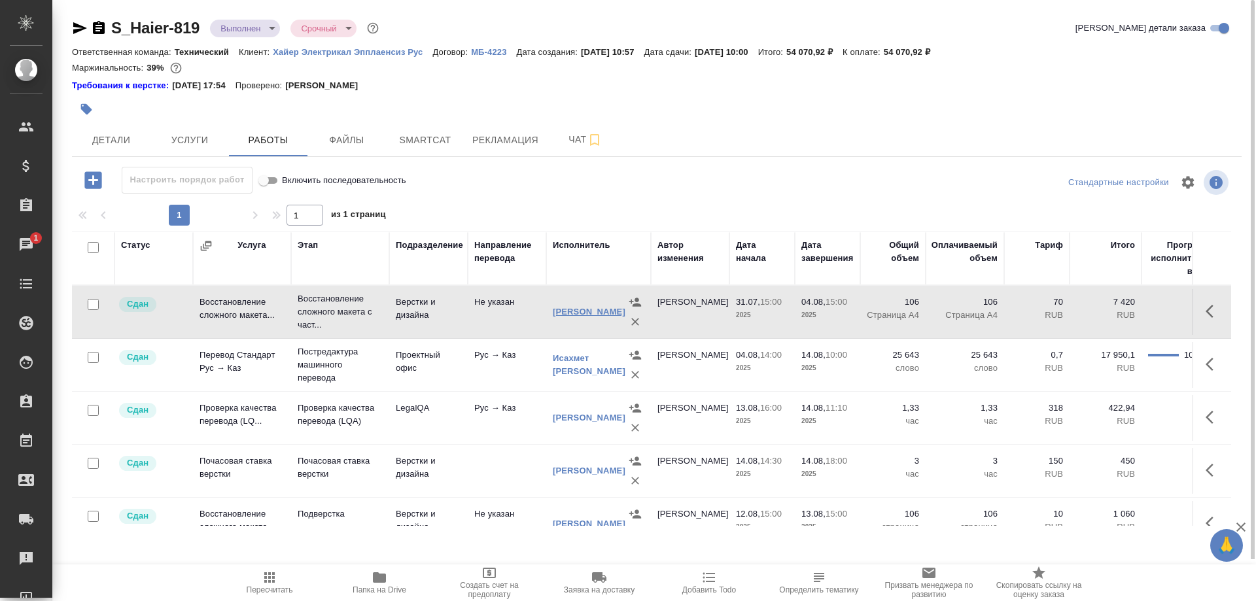
click at [575, 317] on link "[PERSON_NAME]" at bounding box center [589, 312] width 73 height 10
click at [545, 139] on button "Рекламация" at bounding box center [505, 140] width 82 height 33
click at [558, 139] on span "Чат" at bounding box center [585, 139] width 63 height 16
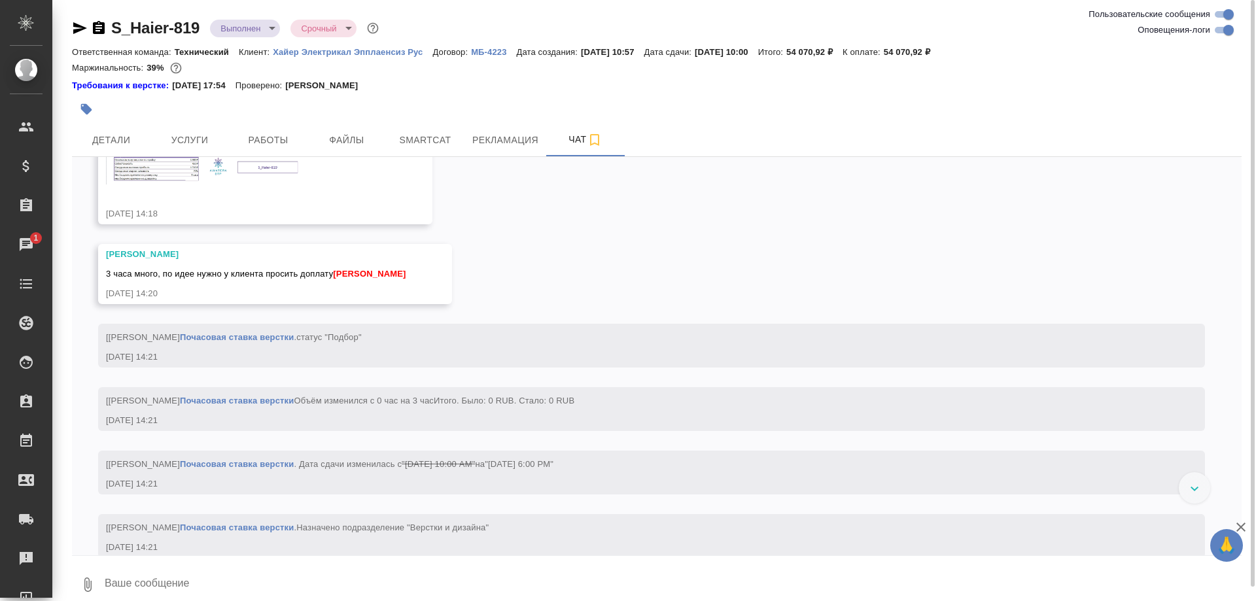
scroll to position [10916, 0]
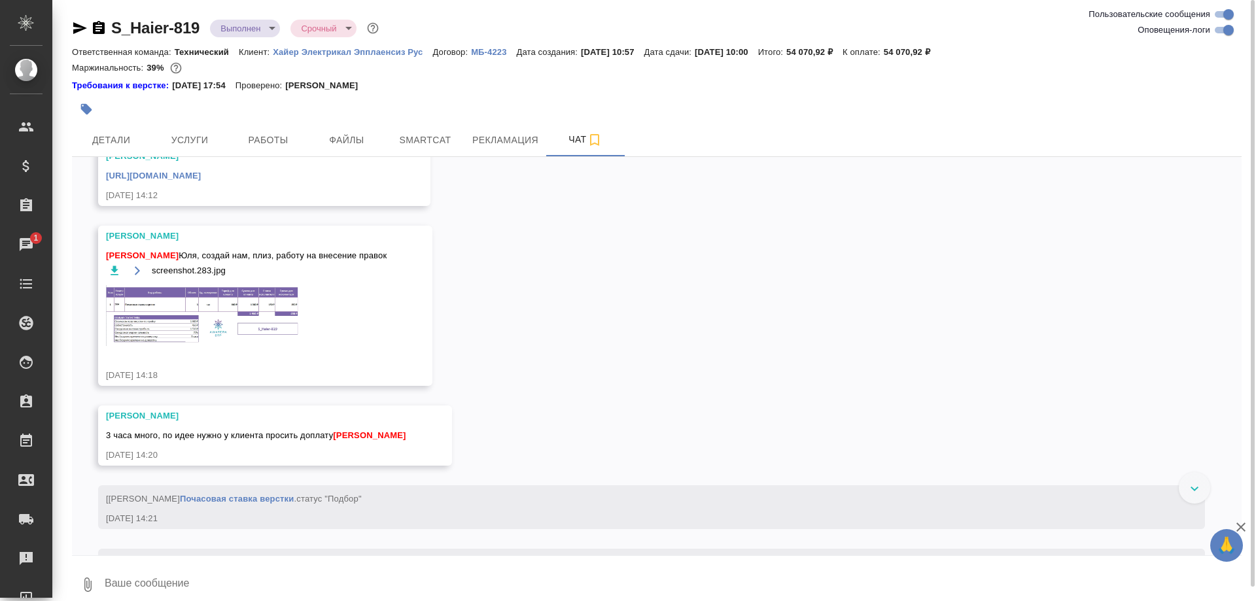
click at [351, 48] on link "https://dropmefiles.com/QWMU5" at bounding box center [303, 44] width 95 height 10
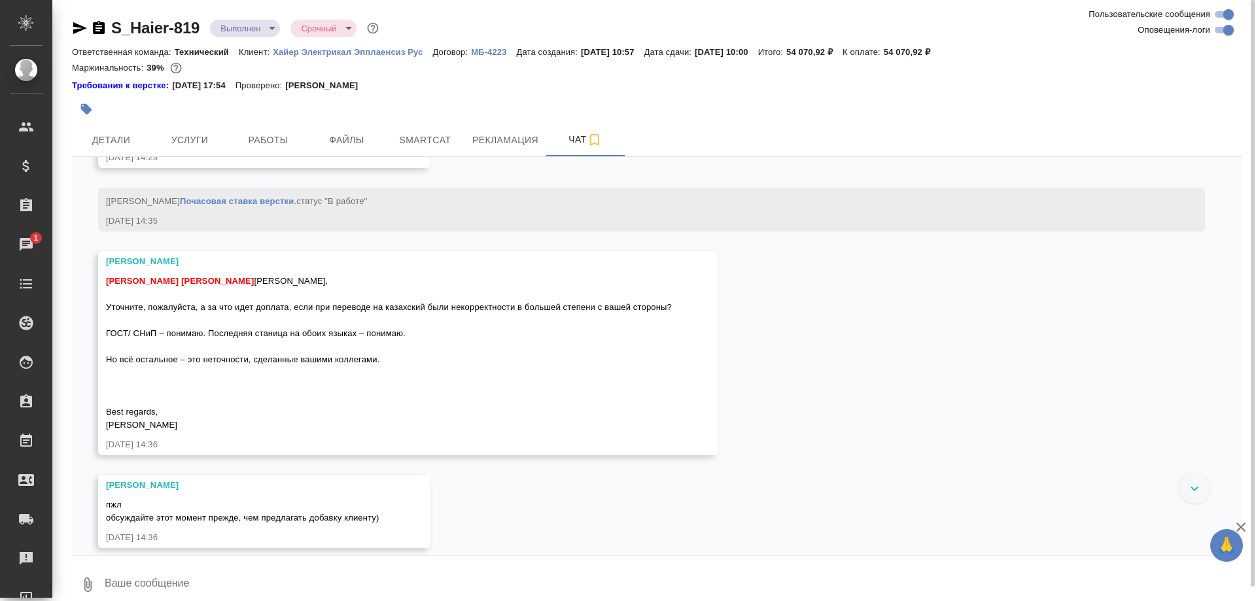
scroll to position [12316, 0]
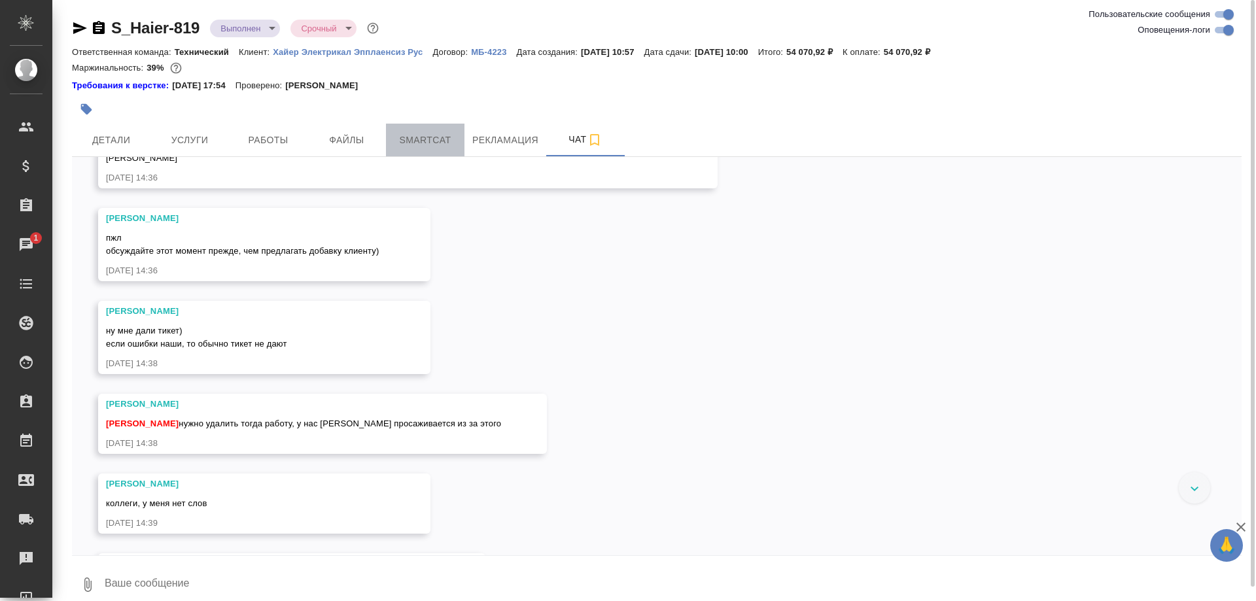
click at [416, 141] on span "Smartcat" at bounding box center [425, 140] width 63 height 16
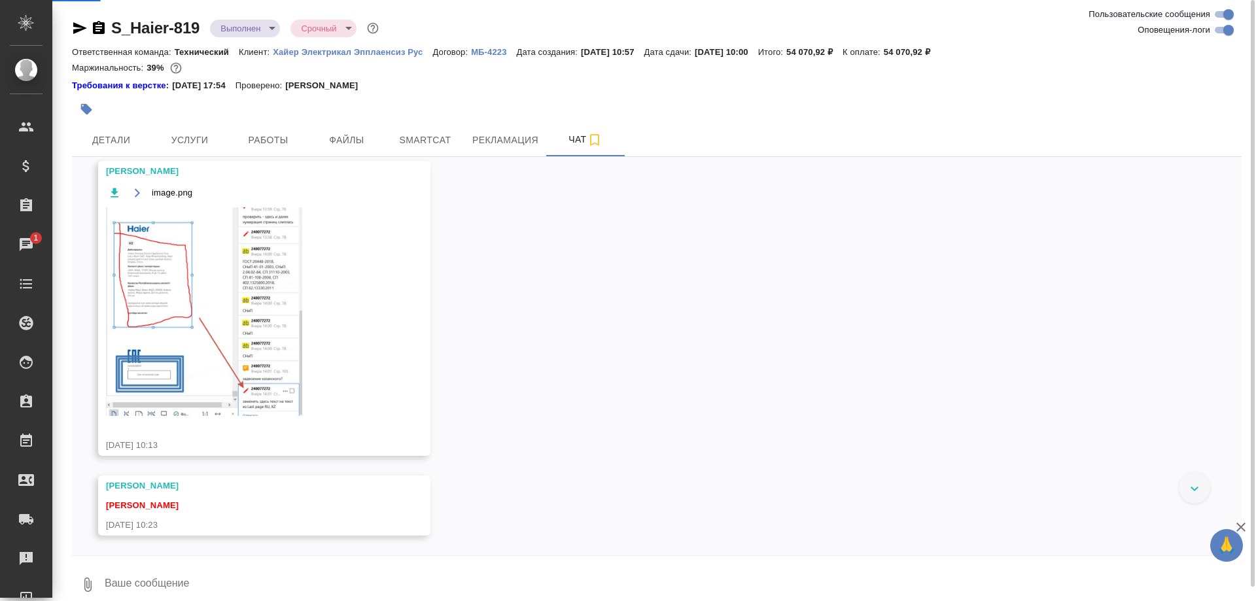
scroll to position [14351, 0]
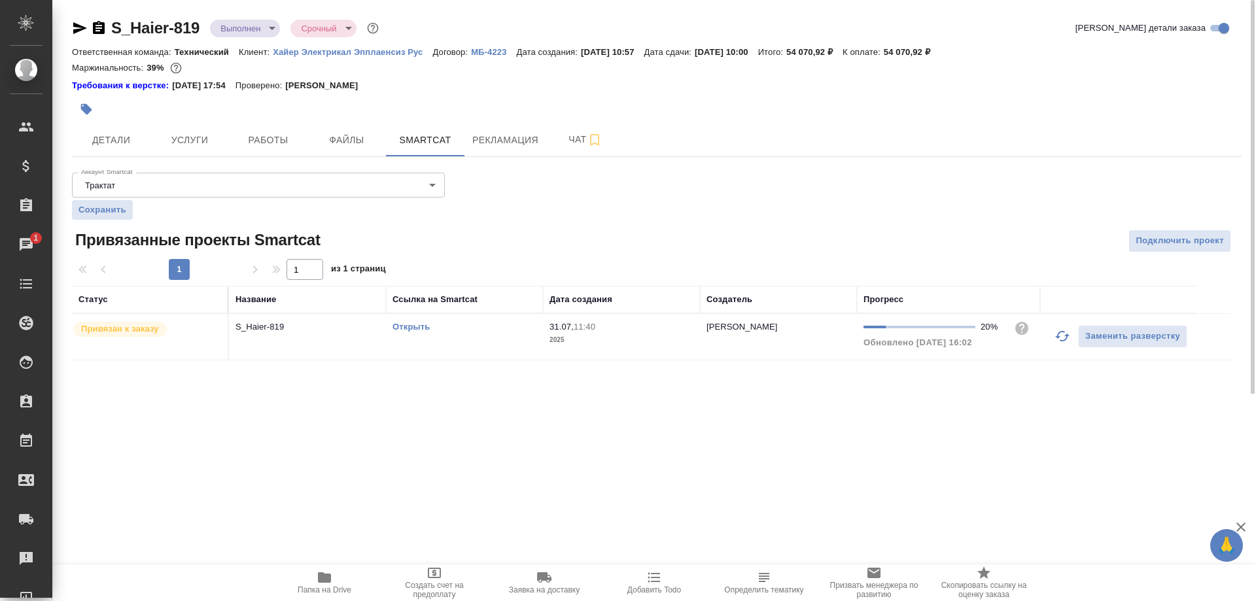
click at [416, 328] on link "Открыть" at bounding box center [410, 327] width 37 height 10
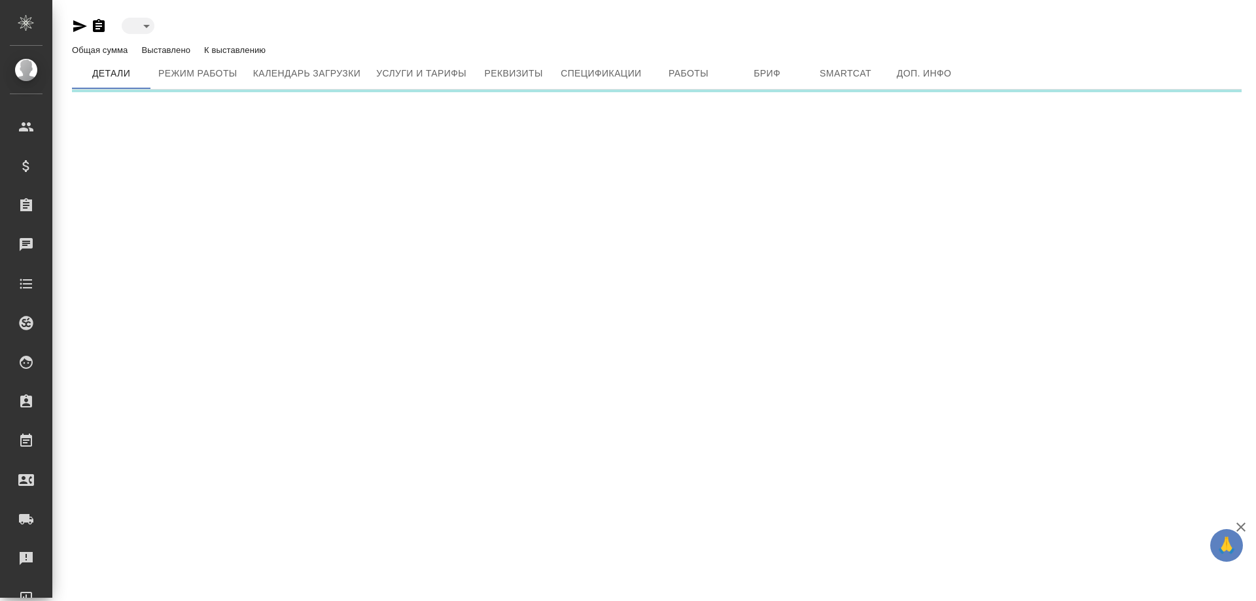
type input "toBeImplemented"
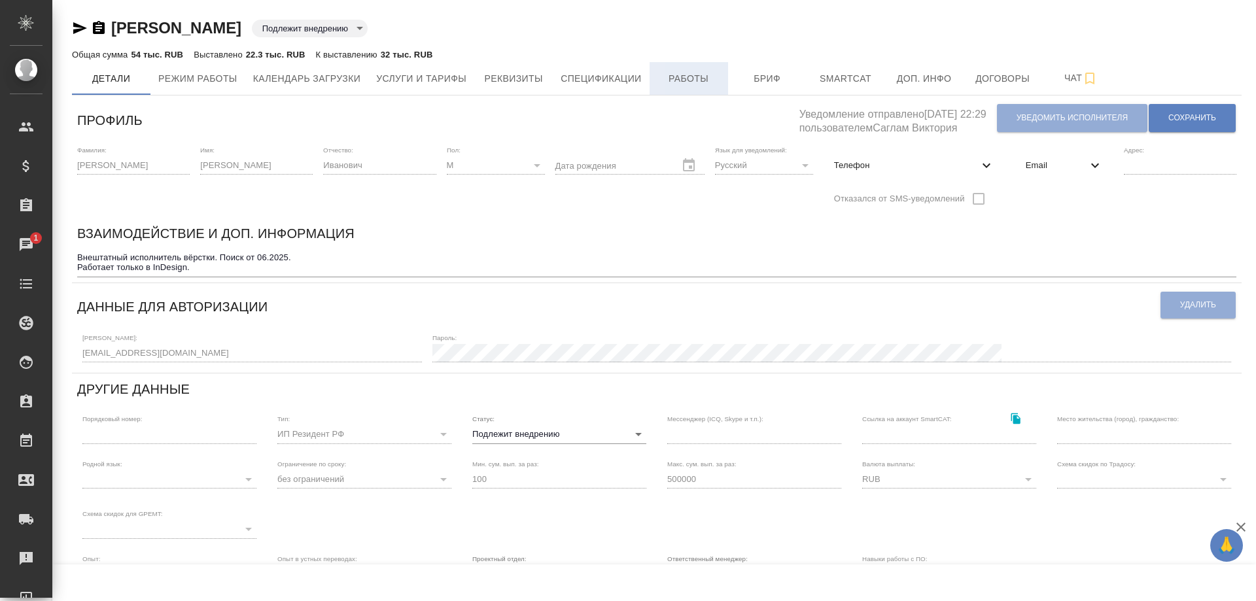
click at [702, 81] on span "Работы" at bounding box center [688, 79] width 63 height 16
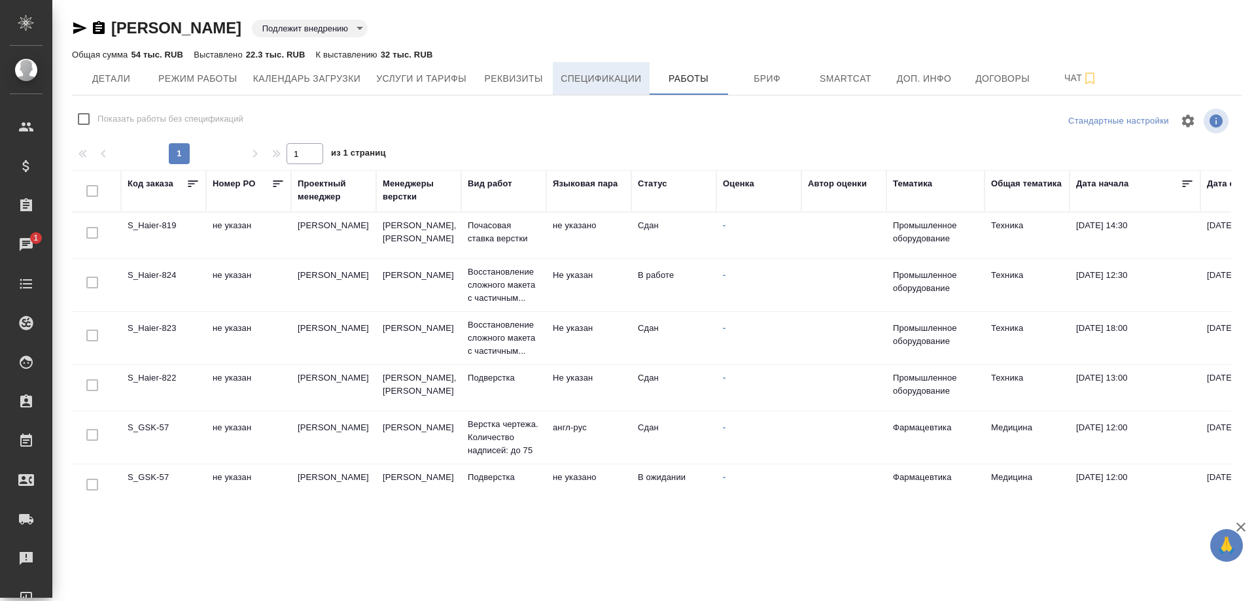
checkbox input "false"
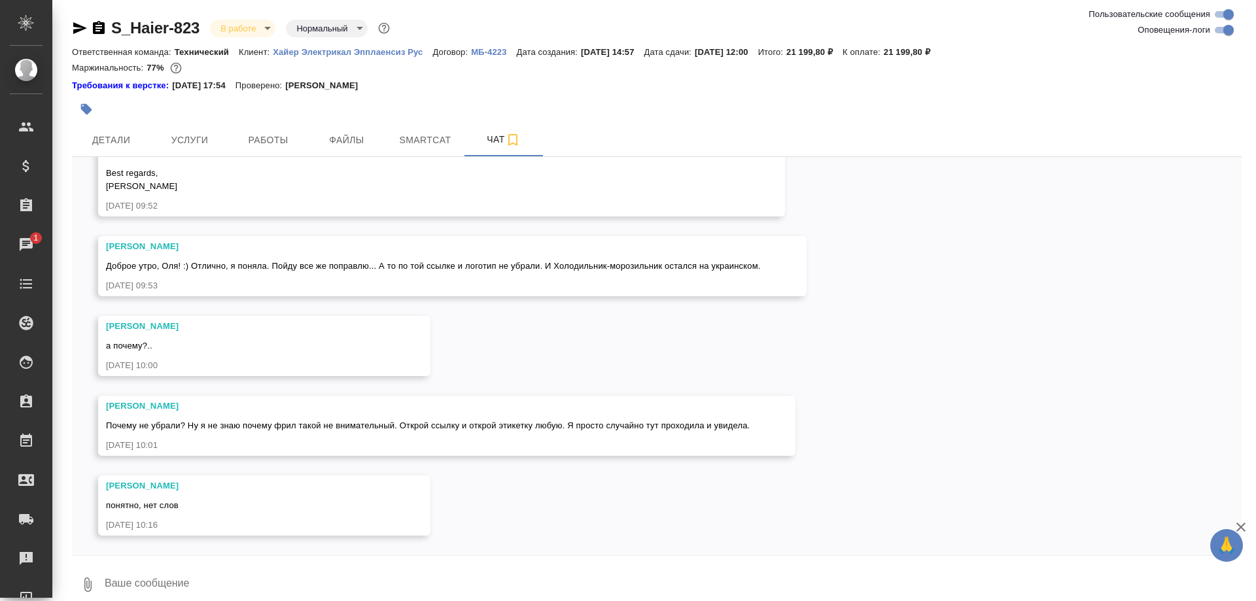
scroll to position [7820, 0]
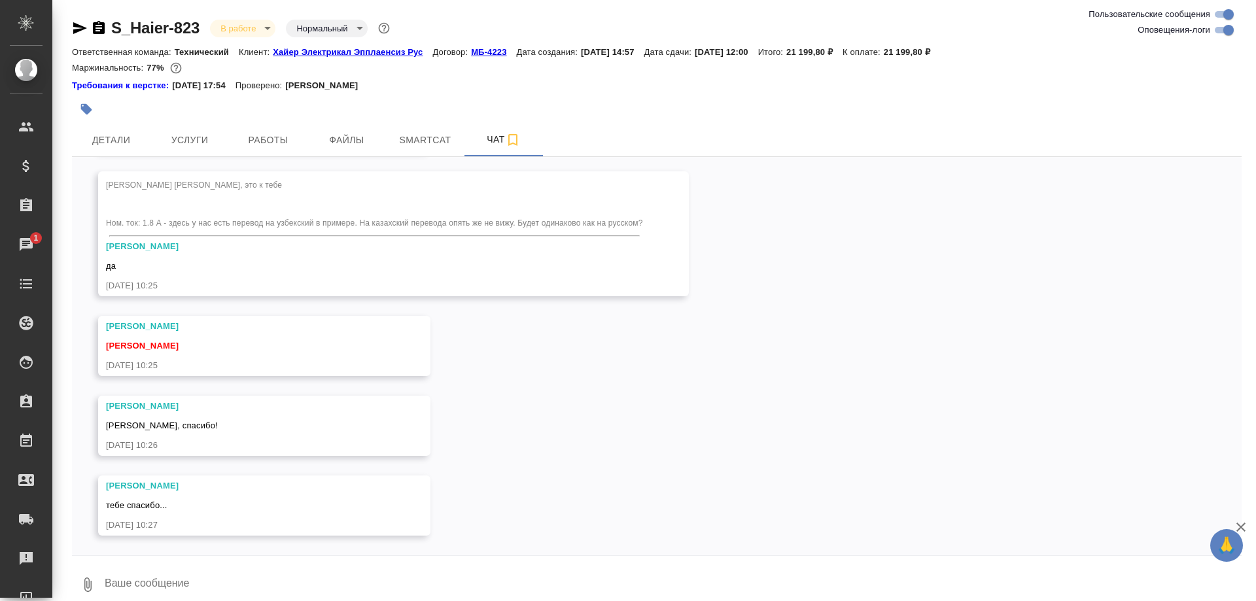
scroll to position [8204, 0]
click at [402, 52] on p "Хайер Электрикал Эпплаенсиз Рус" at bounding box center [353, 52] width 160 height 10
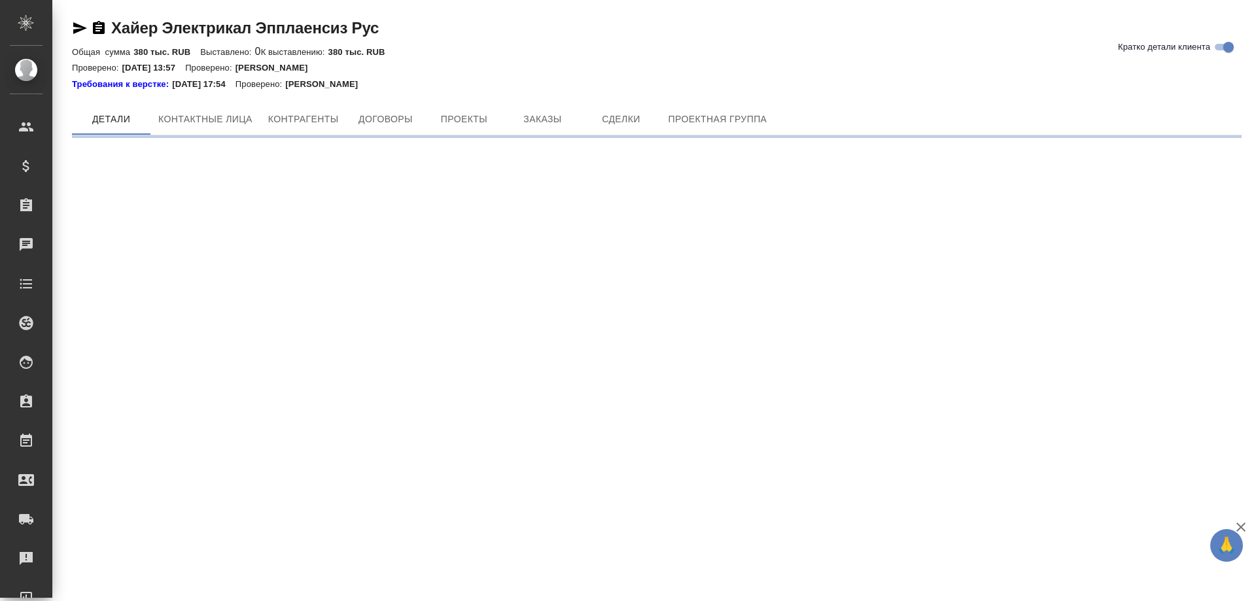
click at [551, 93] on div at bounding box center [656, 92] width 1169 height 3
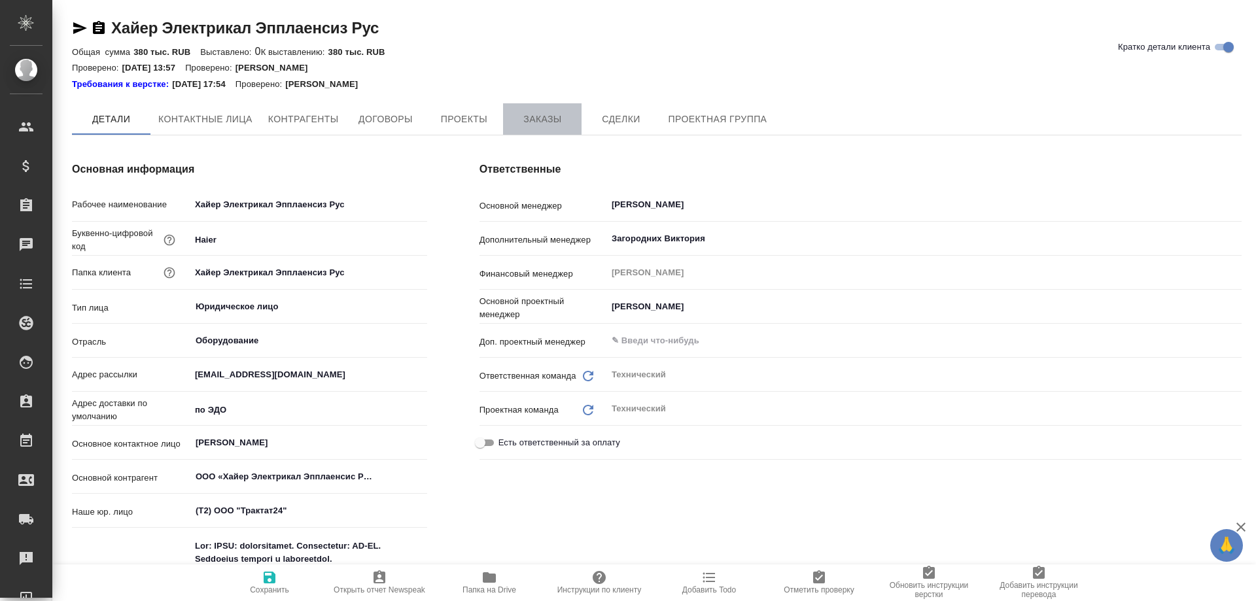
click at [537, 121] on span "Заказы" at bounding box center [542, 119] width 63 height 16
type textarea "x"
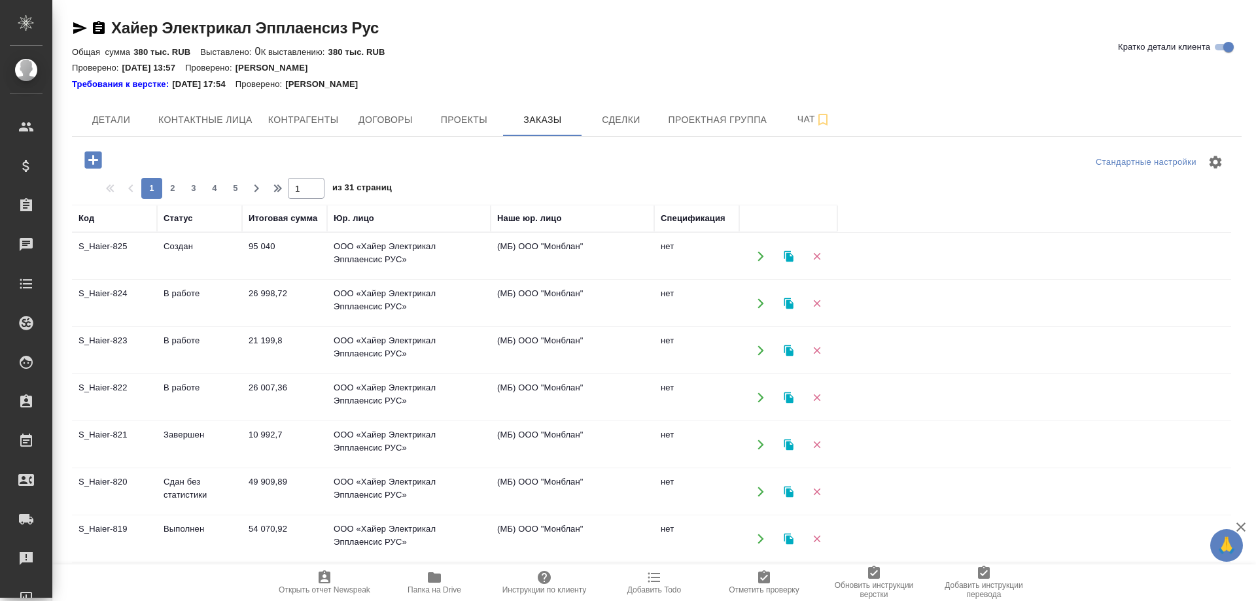
click at [107, 279] on td "S_Haier-822" at bounding box center [114, 256] width 85 height 46
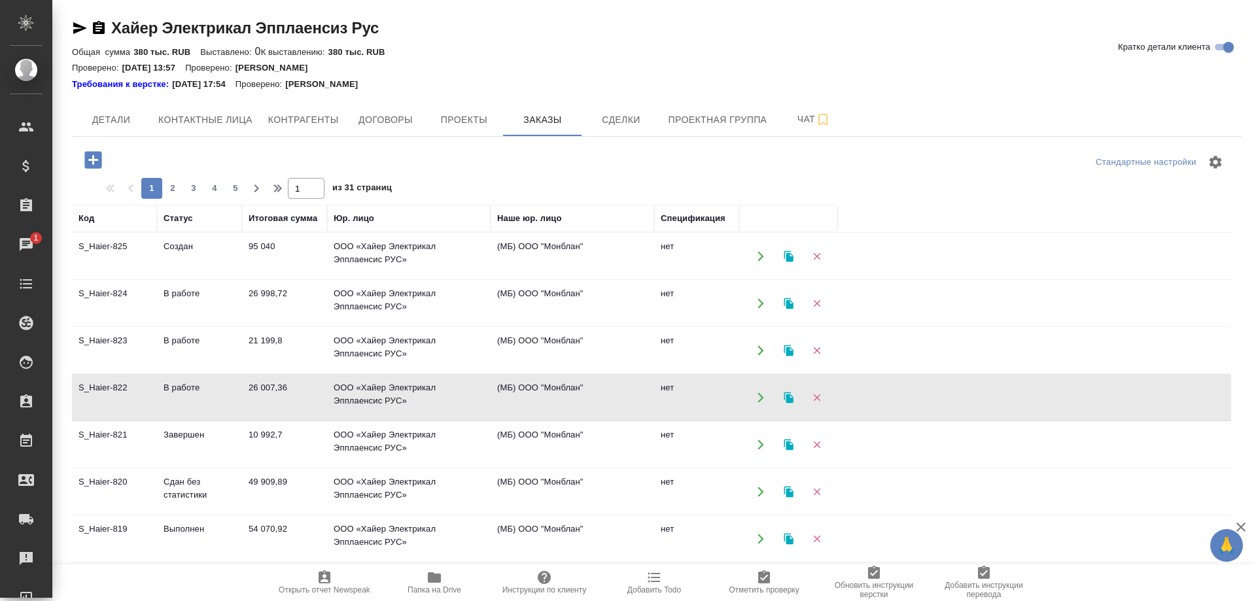
click at [107, 279] on td "S_Haier-822" at bounding box center [114, 256] width 85 height 46
click at [26, 238] on div "Чаты" at bounding box center [9, 245] width 33 height 20
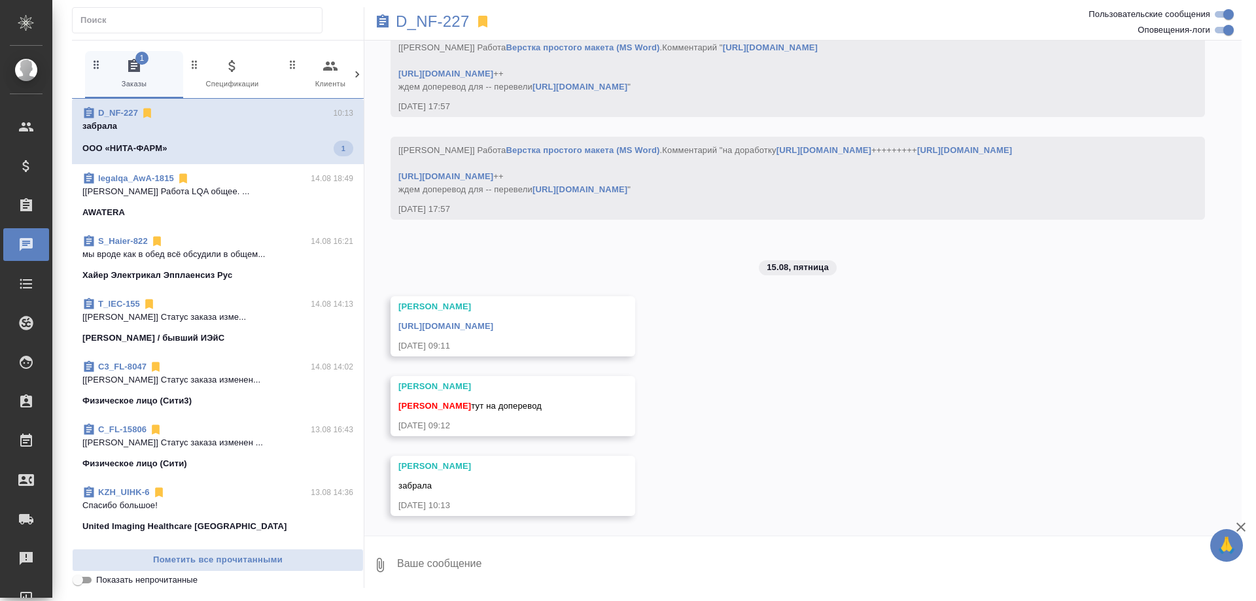
scroll to position [11398, 0]
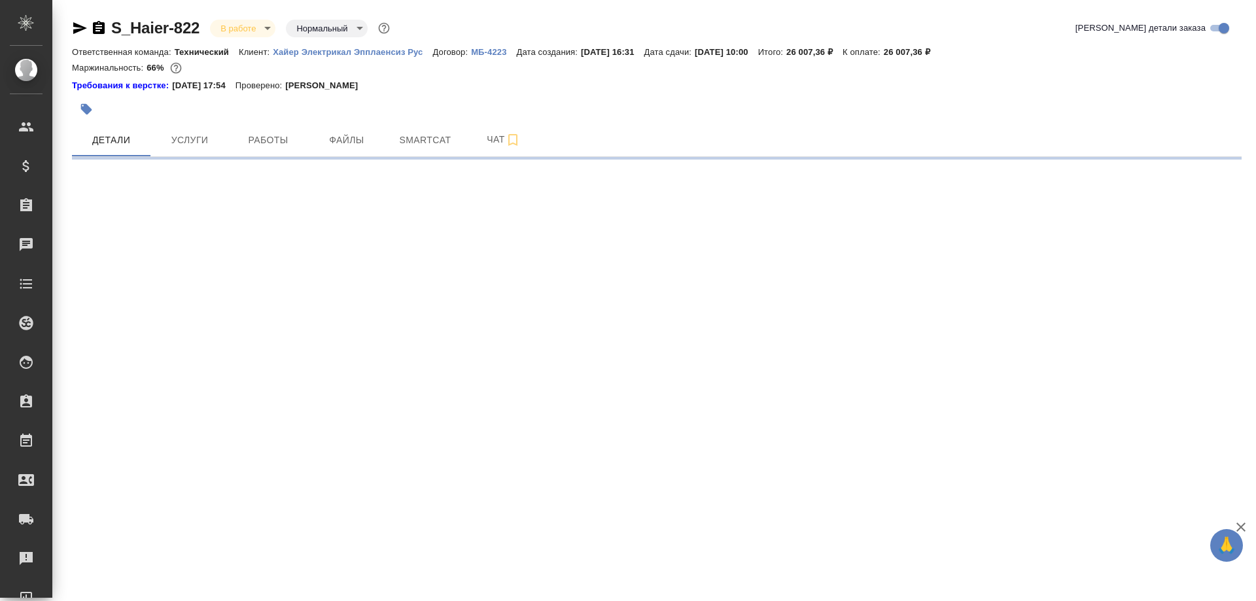
select select "RU"
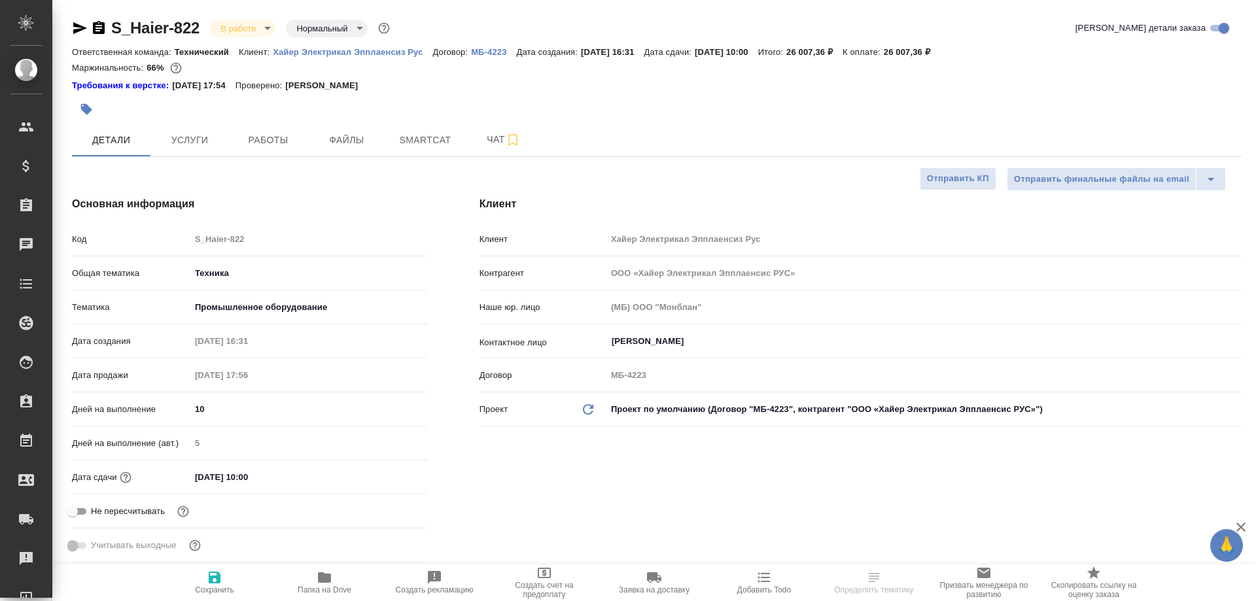
type textarea "x"
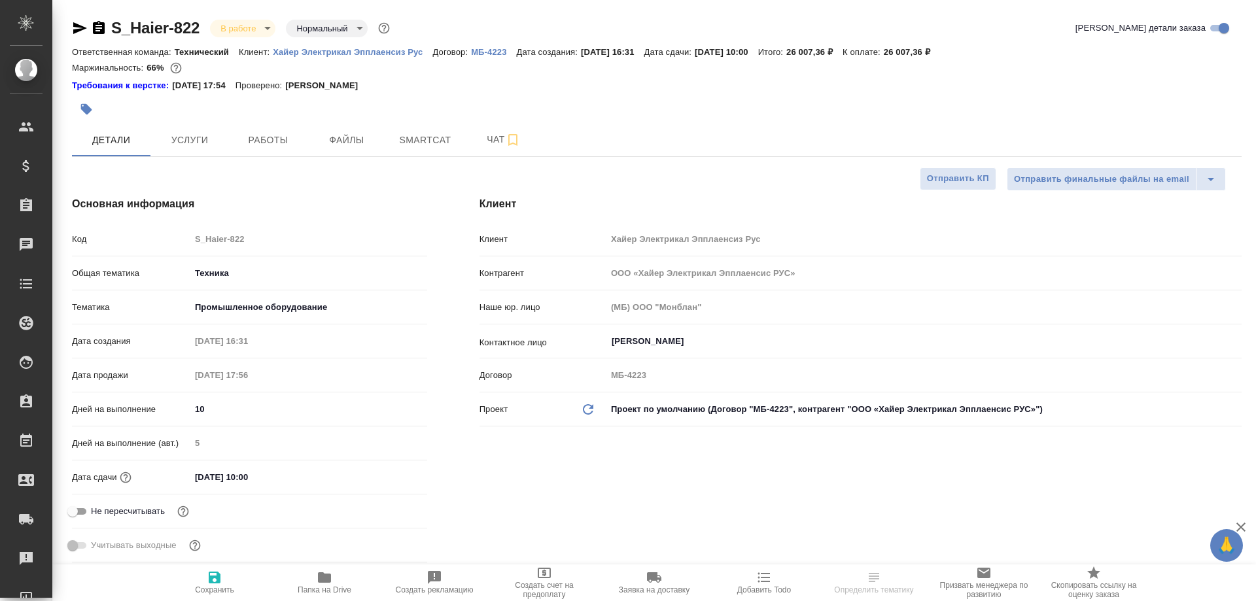
type textarea "x"
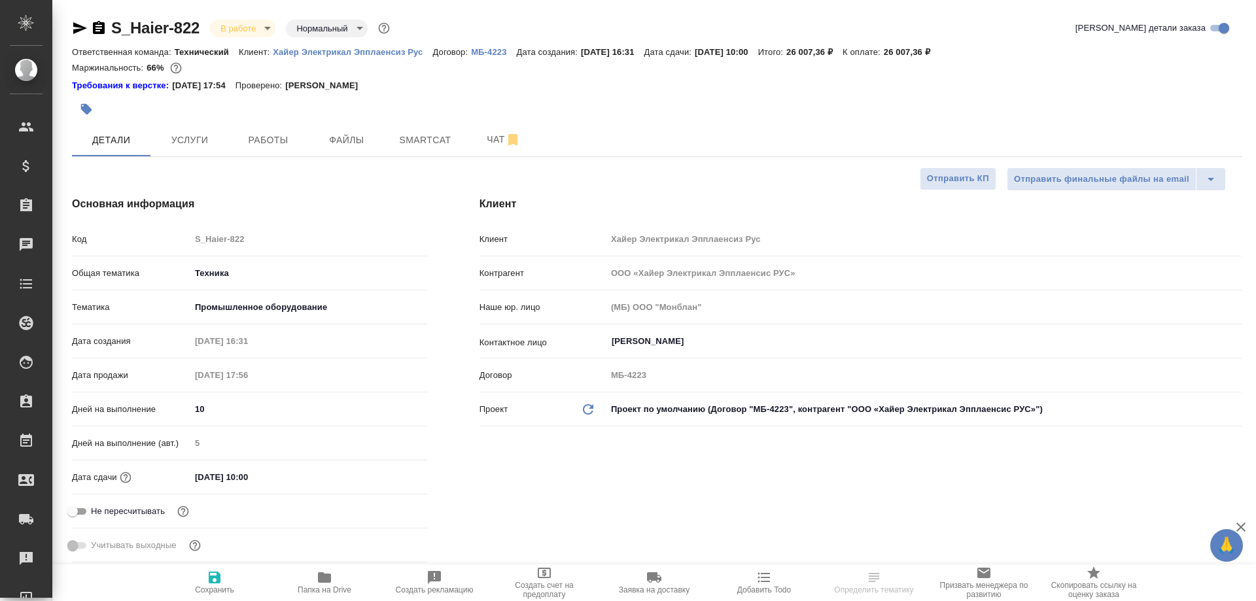
type textarea "x"
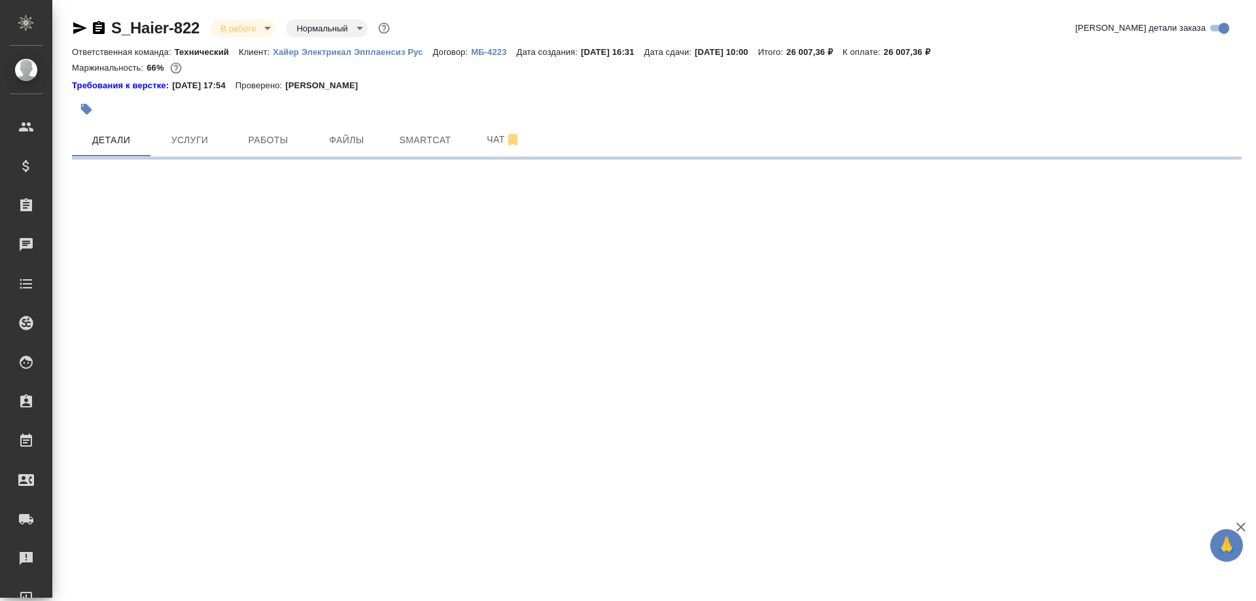
select select "RU"
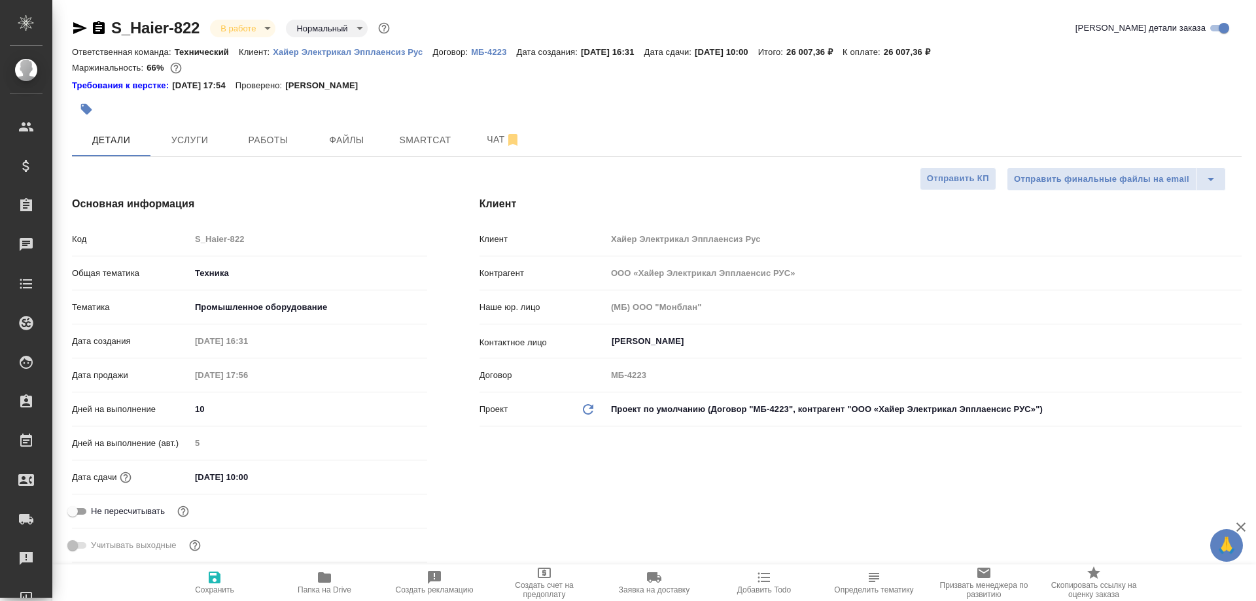
type textarea "x"
click at [480, 141] on span "Чат" at bounding box center [503, 139] width 63 height 16
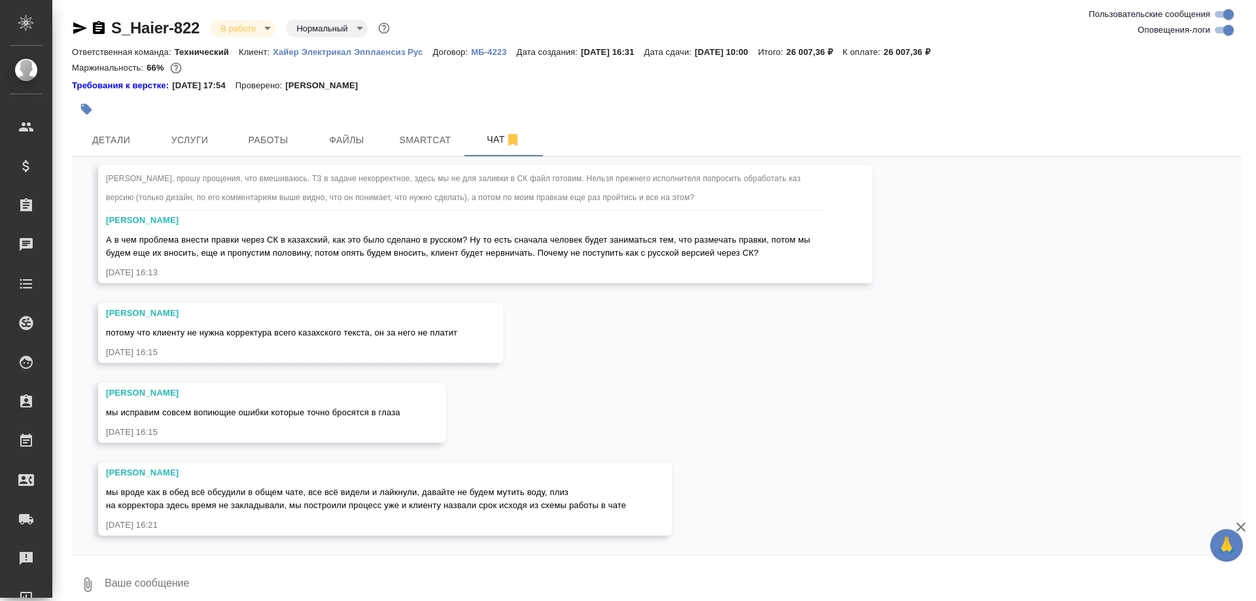
scroll to position [23269, 0]
click at [252, 146] on span "Работы" at bounding box center [268, 140] width 63 height 16
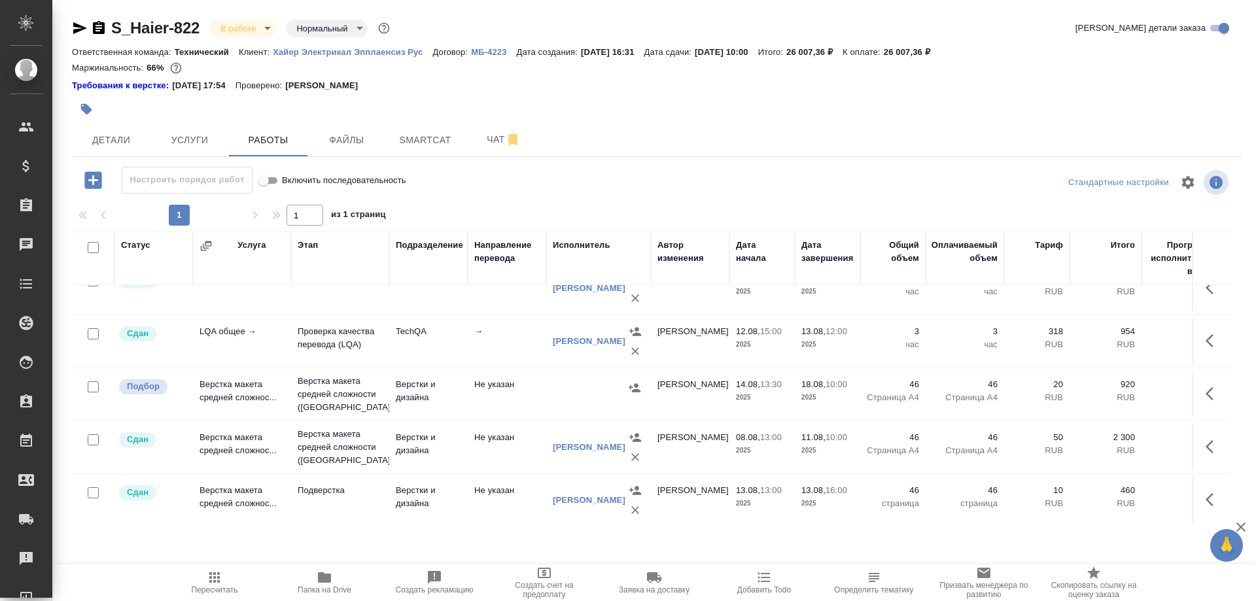
scroll to position [131, 0]
click at [320, 584] on icon "button" at bounding box center [325, 578] width 16 height 16
click at [433, 144] on span "Smartcat" at bounding box center [425, 140] width 63 height 16
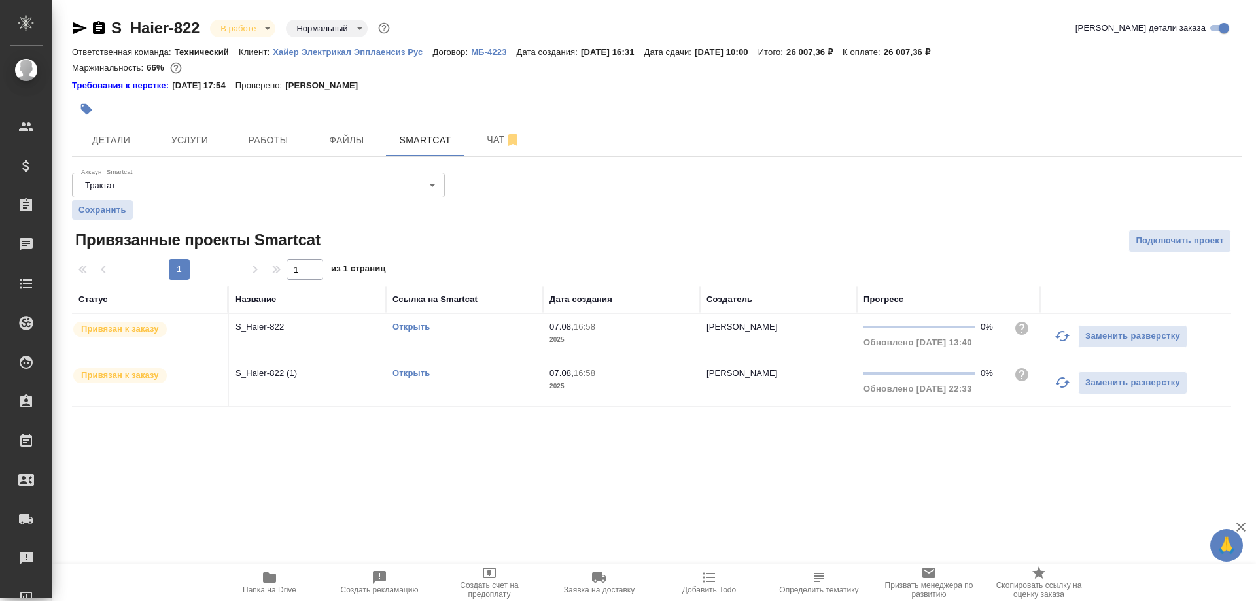
click at [419, 324] on link "Открыть" at bounding box center [410, 327] width 37 height 10
click at [473, 141] on span "Чат" at bounding box center [503, 139] width 63 height 16
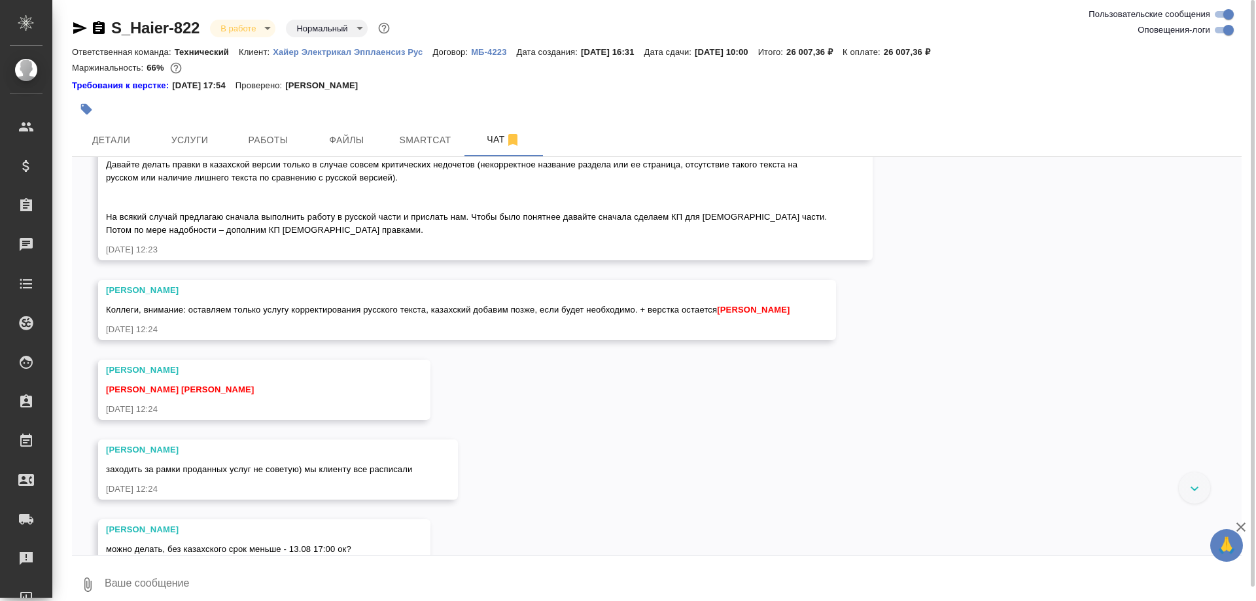
scroll to position [7928, 0]
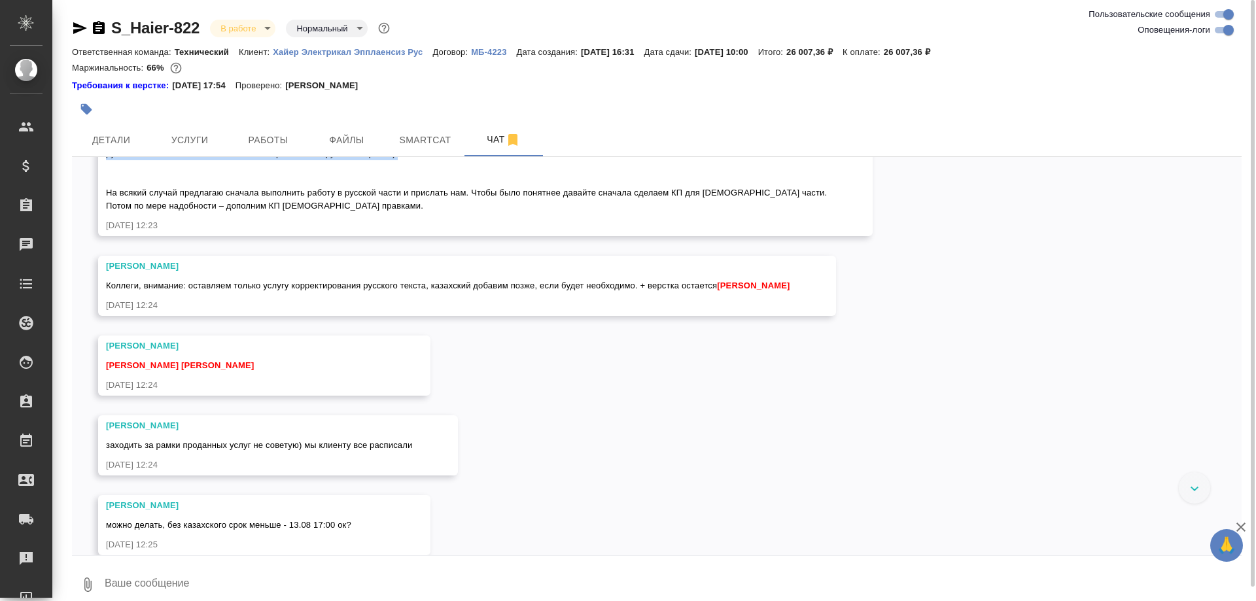
drag, startPoint x: 98, startPoint y: 324, endPoint x: 401, endPoint y: 344, distance: 303.5
click at [401, 236] on div "Усманова Ольга Давайте делать правки в казахской версии только в случае совсем …" at bounding box center [485, 174] width 774 height 126
copy span "Давайте делать правки в казахской версии только в случае совсем критических нед…"
drag, startPoint x: 101, startPoint y: 27, endPoint x: 156, endPoint y: 33, distance: 55.2
click at [156, 33] on div "S_Haier-822 В работе inProgress Нормальный normal" at bounding box center [232, 28] width 320 height 21
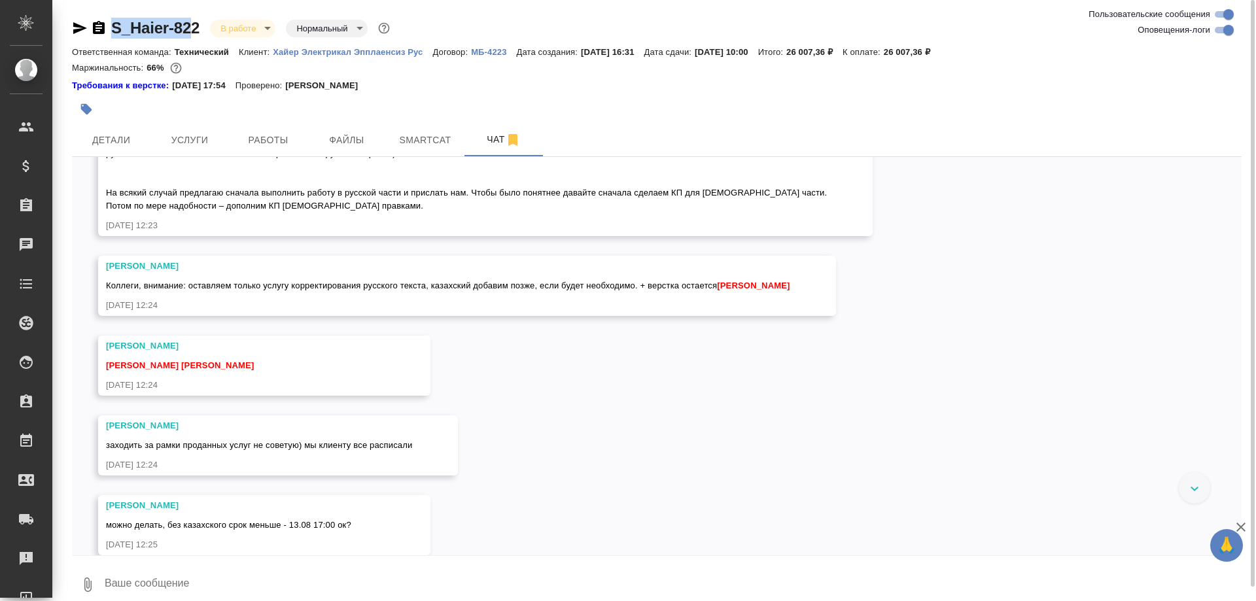
drag, startPoint x: 99, startPoint y: 14, endPoint x: 189, endPoint y: 29, distance: 90.8
click at [189, 29] on div "S_Haier-822 В работе inProgress Нормальный normal Ответственная команда: Технич…" at bounding box center [657, 307] width 1184 height 615
click at [78, 27] on icon "button" at bounding box center [80, 28] width 16 height 16
copy div "S_Haier-82"
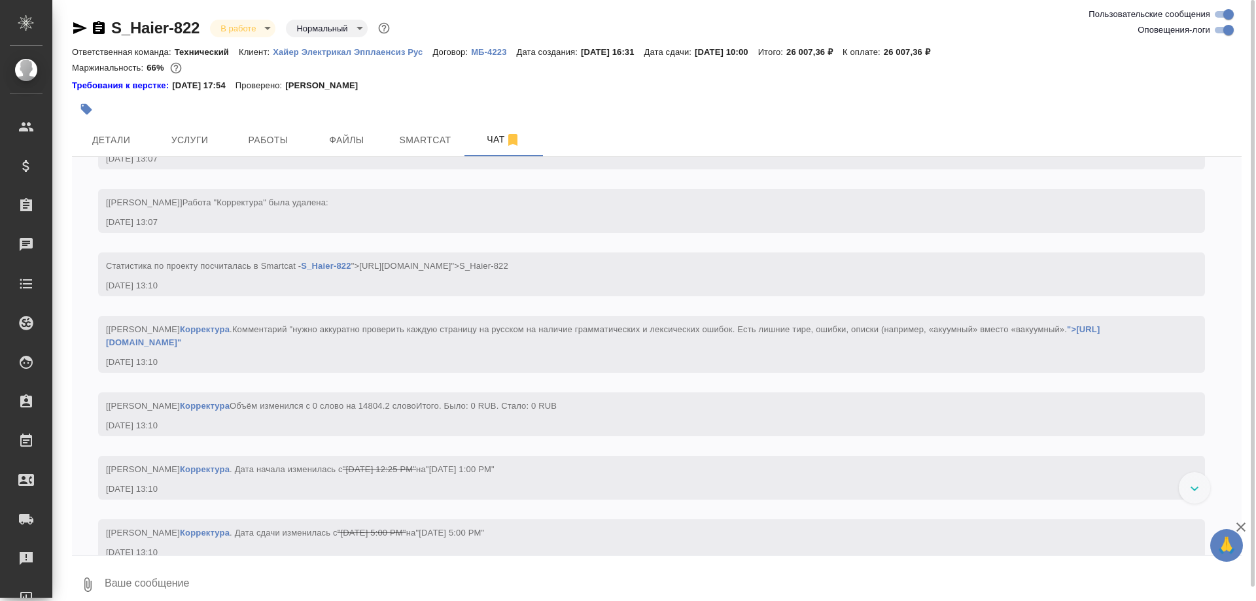
scroll to position [11664, 0]
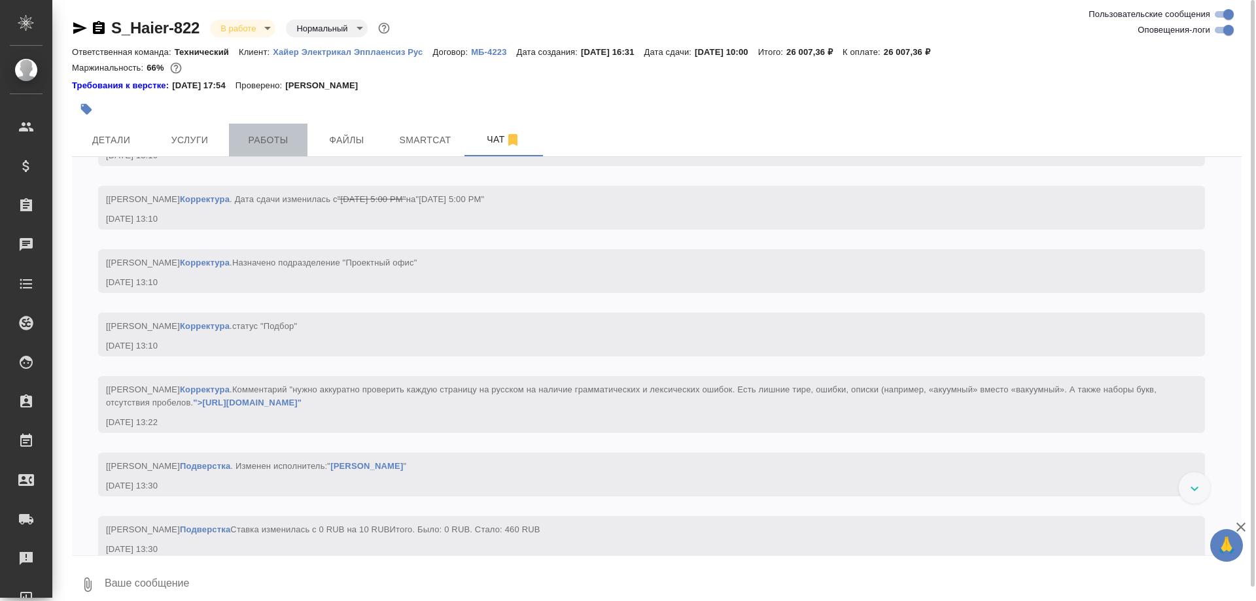
click at [249, 148] on span "Работы" at bounding box center [268, 140] width 63 height 16
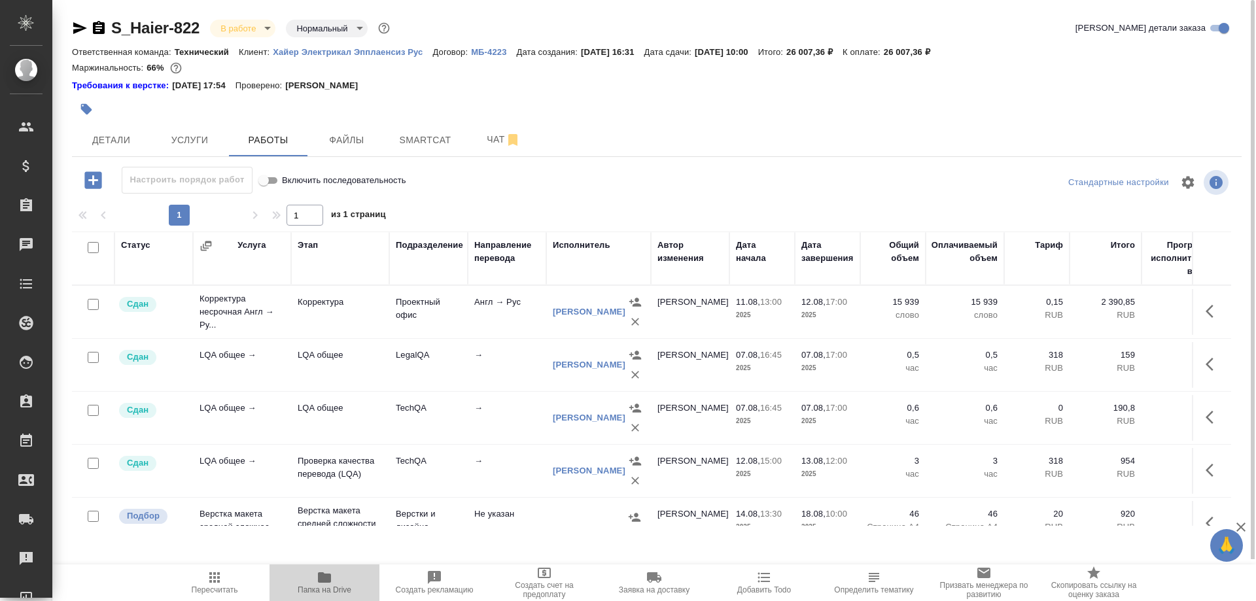
click at [324, 581] on icon "button" at bounding box center [324, 577] width 13 height 10
click at [481, 137] on span "Чат" at bounding box center [503, 139] width 63 height 16
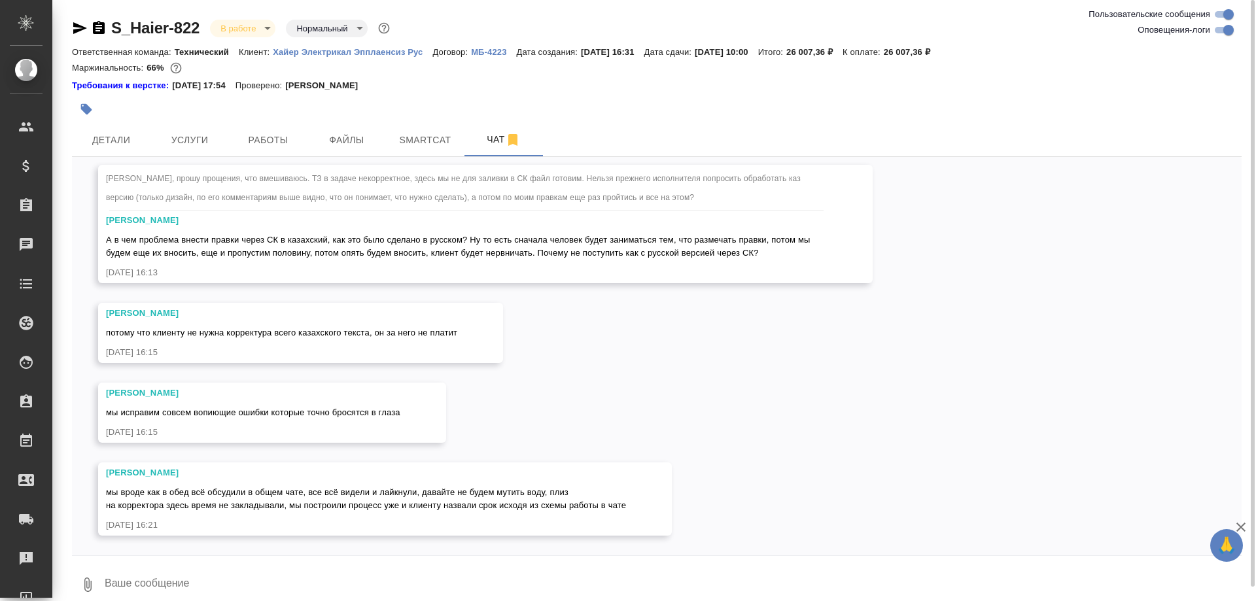
scroll to position [23270, 0]
click at [462, 585] on textarea at bounding box center [672, 584] width 1138 height 44
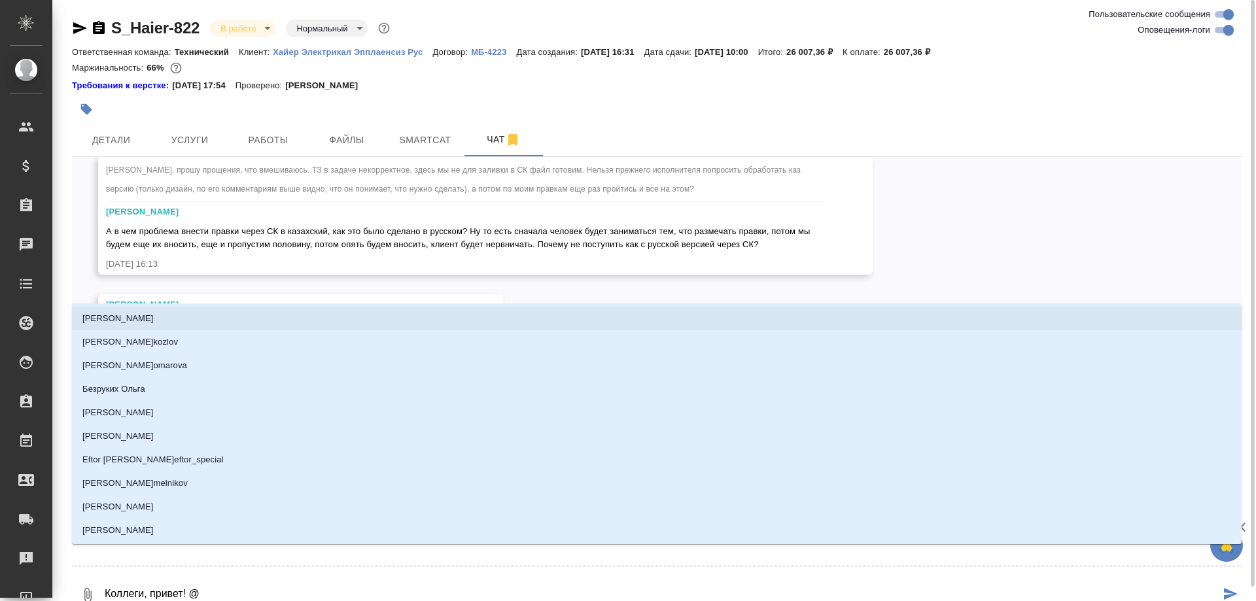
type textarea "Коллеги, привет! @а"
type input "а"
type textarea "Коллеги, привет! @ар"
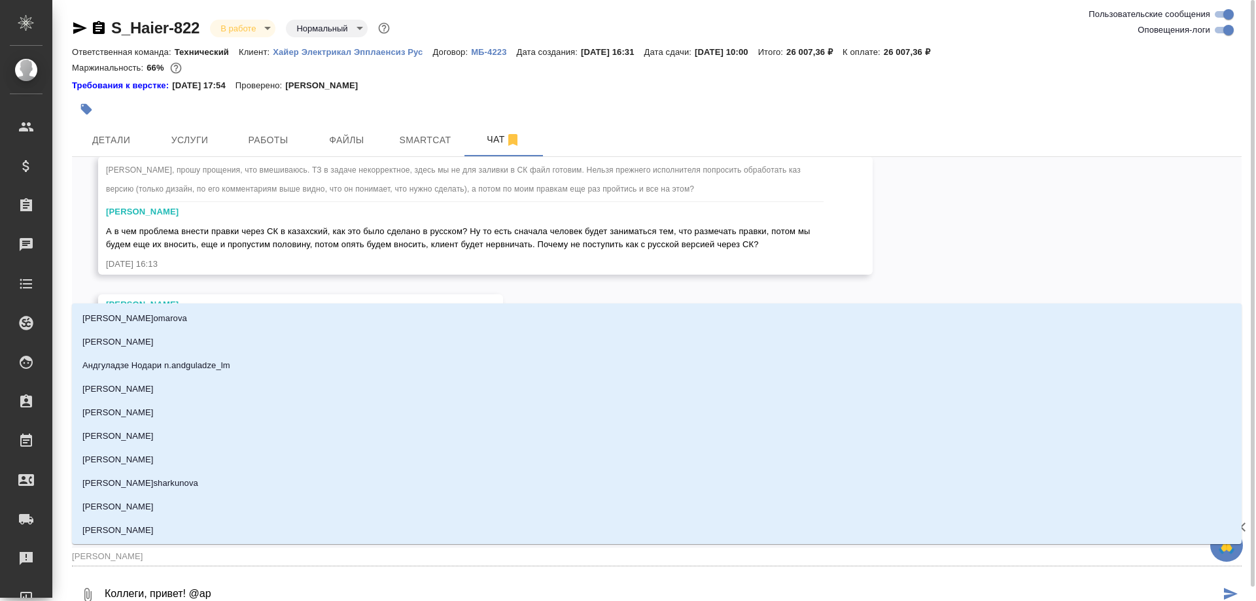
type input "ар"
type textarea "Коллеги, привет! @арс"
type input "арс"
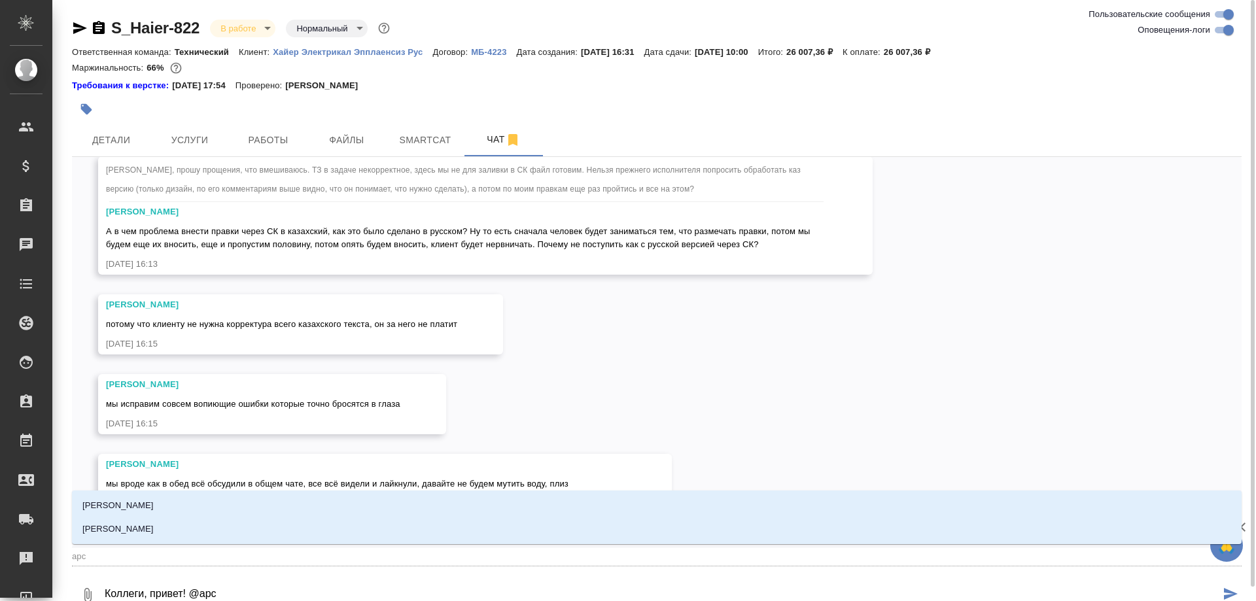
type textarea "Коллеги, привет! @арсе"
type input "арсе"
type textarea "Коллеги, привет! @арсен"
type input "арсен"
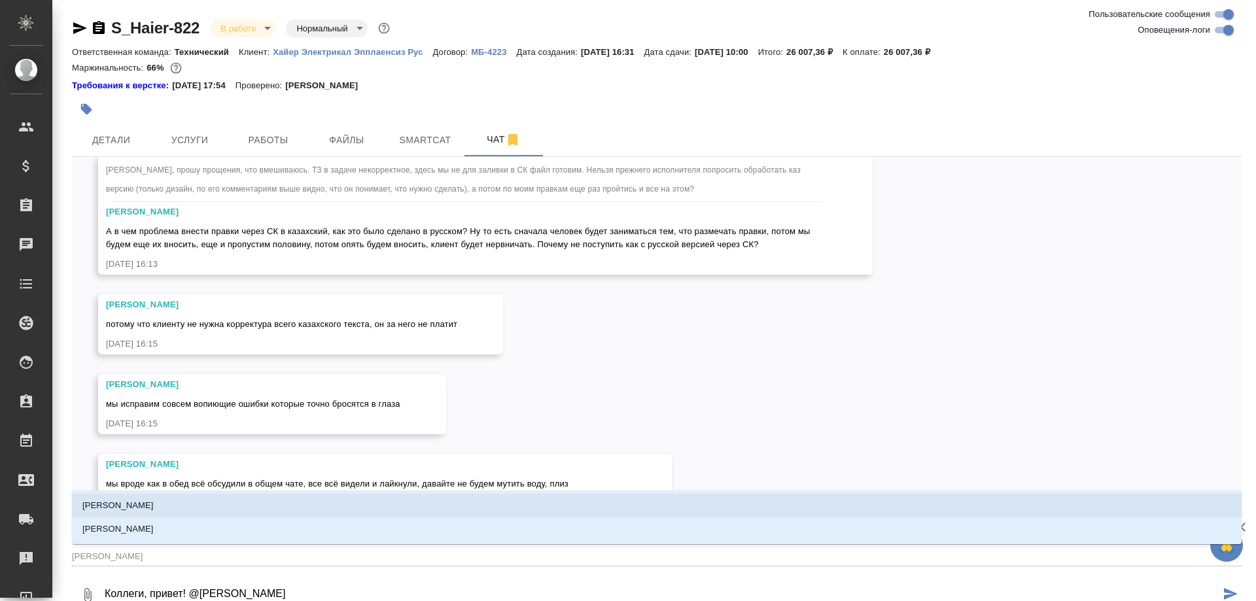
click at [153, 502] on li "[PERSON_NAME]" at bounding box center [656, 506] width 1169 height 24
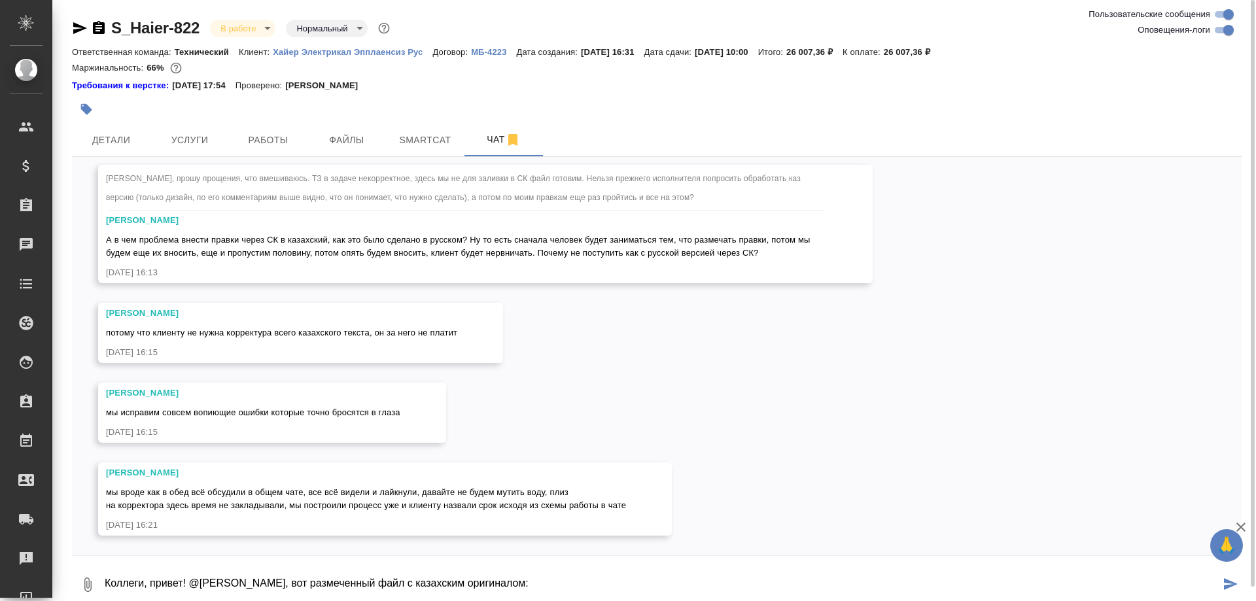
paste textarea "https://drive.awatera.com/s/od9BHweP7fkQLf9"
type textarea "Коллеги, привет! @Арсеньева Вера, вот размеченный казахский оригинал от клиента…"
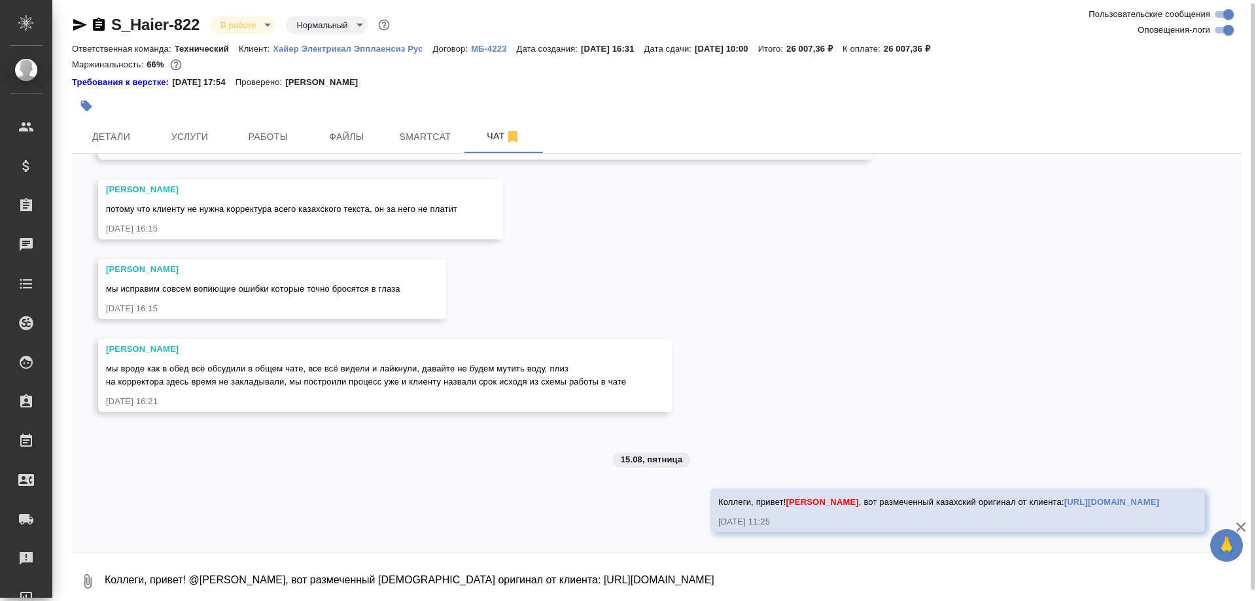
scroll to position [23390, 0]
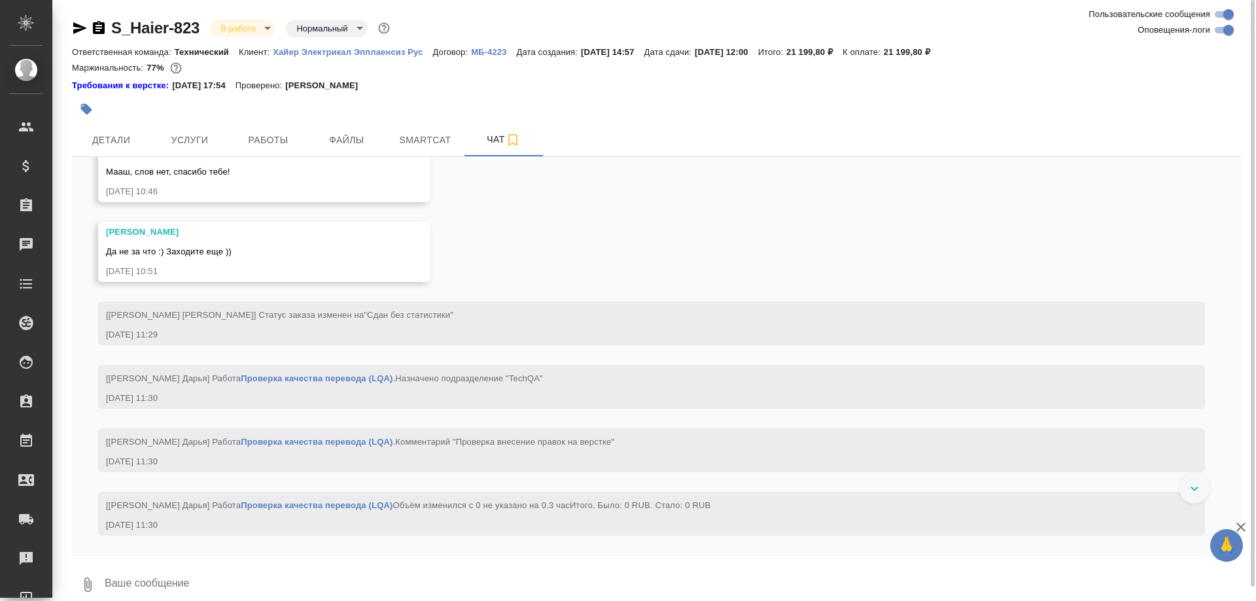
scroll to position [8723, 0]
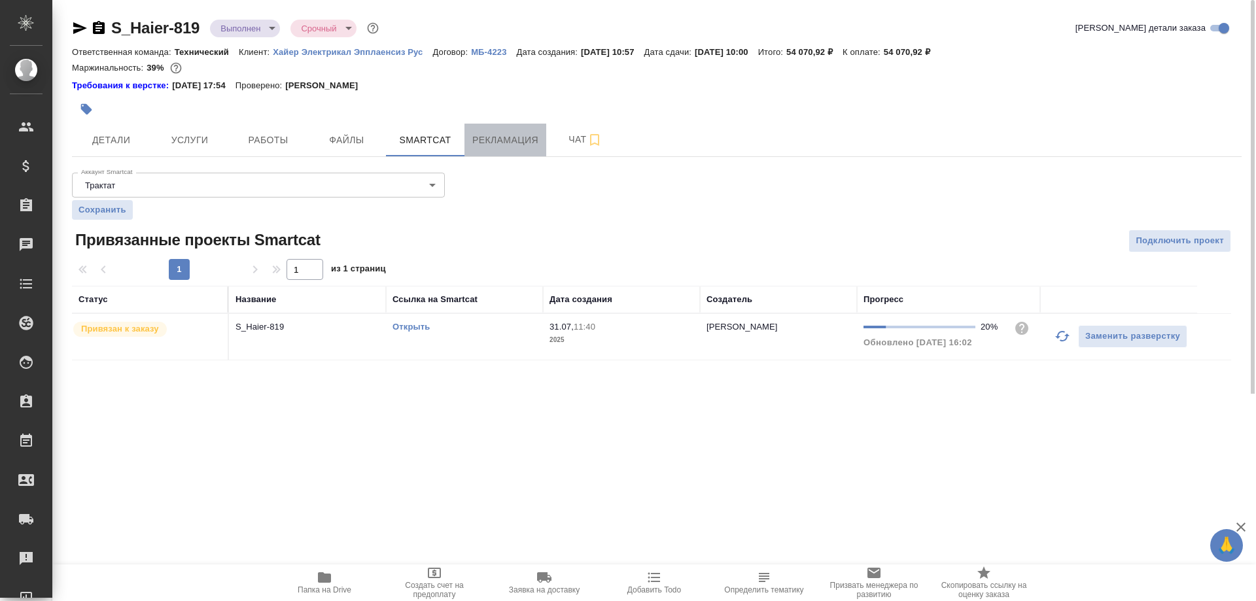
click at [503, 141] on span "Рекламация" at bounding box center [505, 140] width 66 height 16
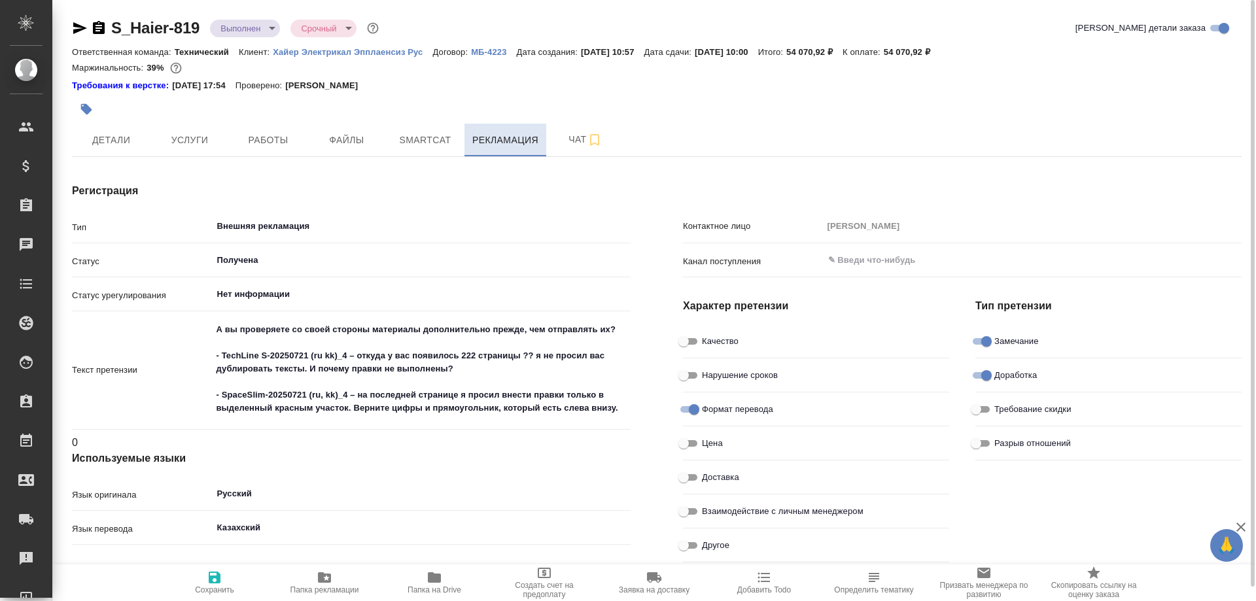
type textarea "x"
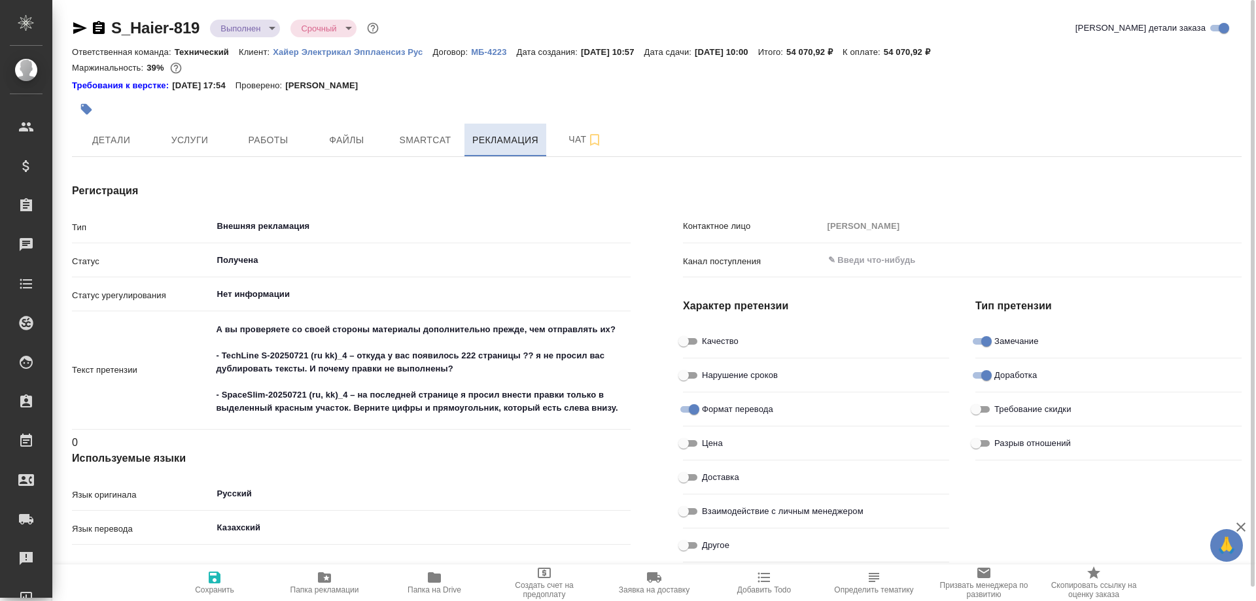
type textarea "x"
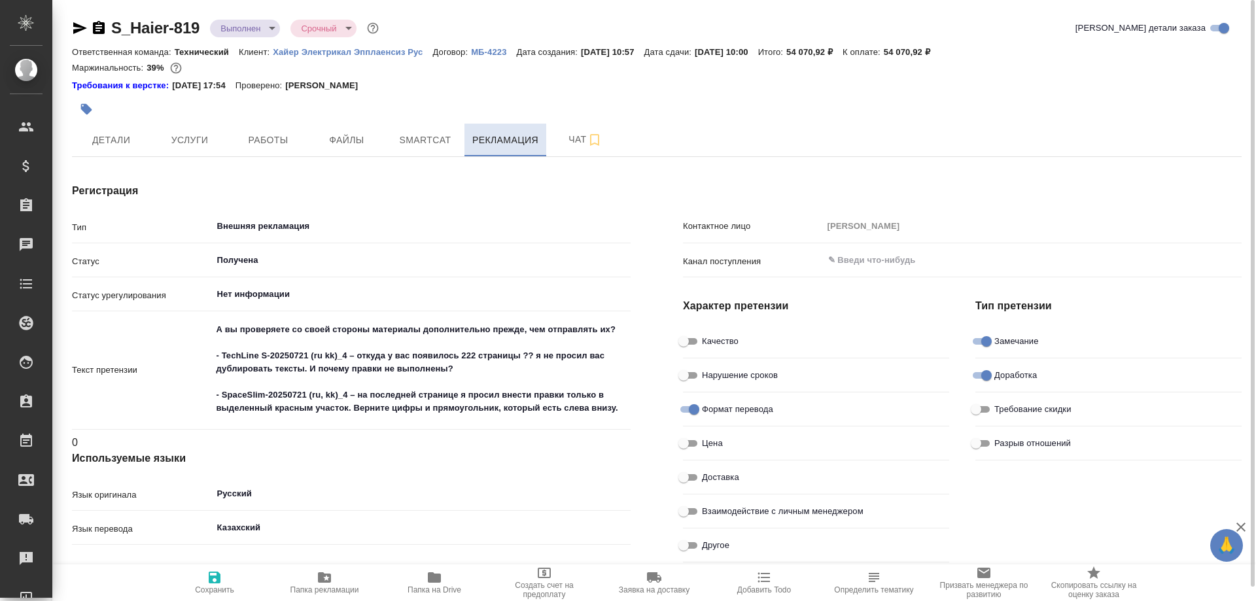
type textarea "x"
click at [563, 141] on span "Чат" at bounding box center [585, 139] width 63 height 16
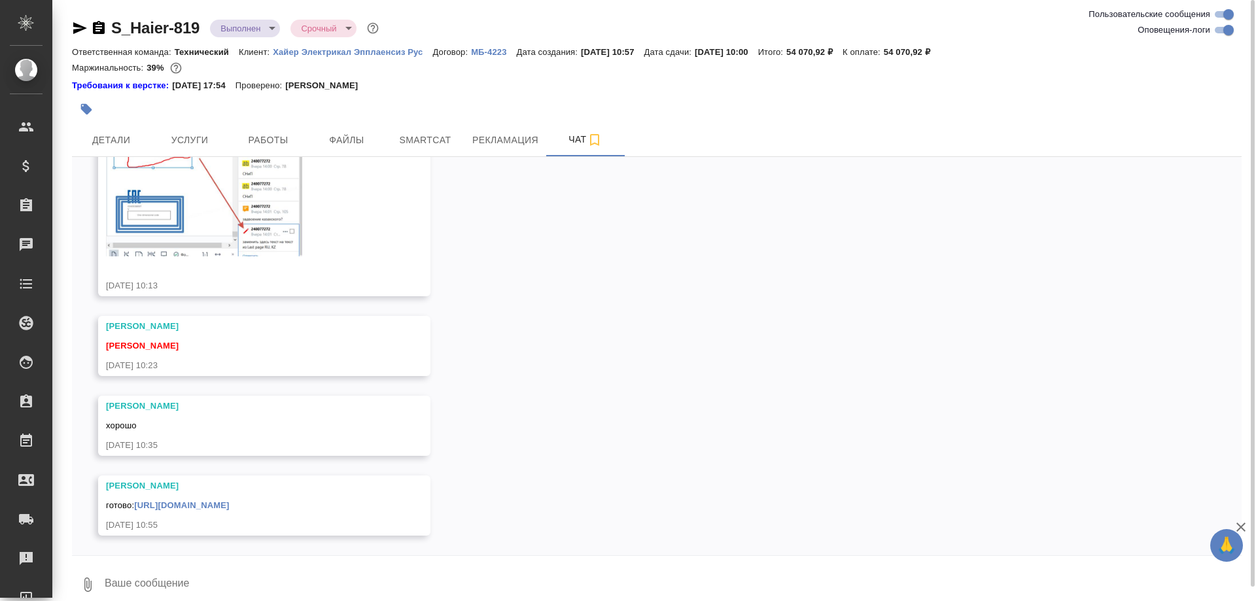
scroll to position [14596, 0]
